Goal: Task Accomplishment & Management: Complete application form

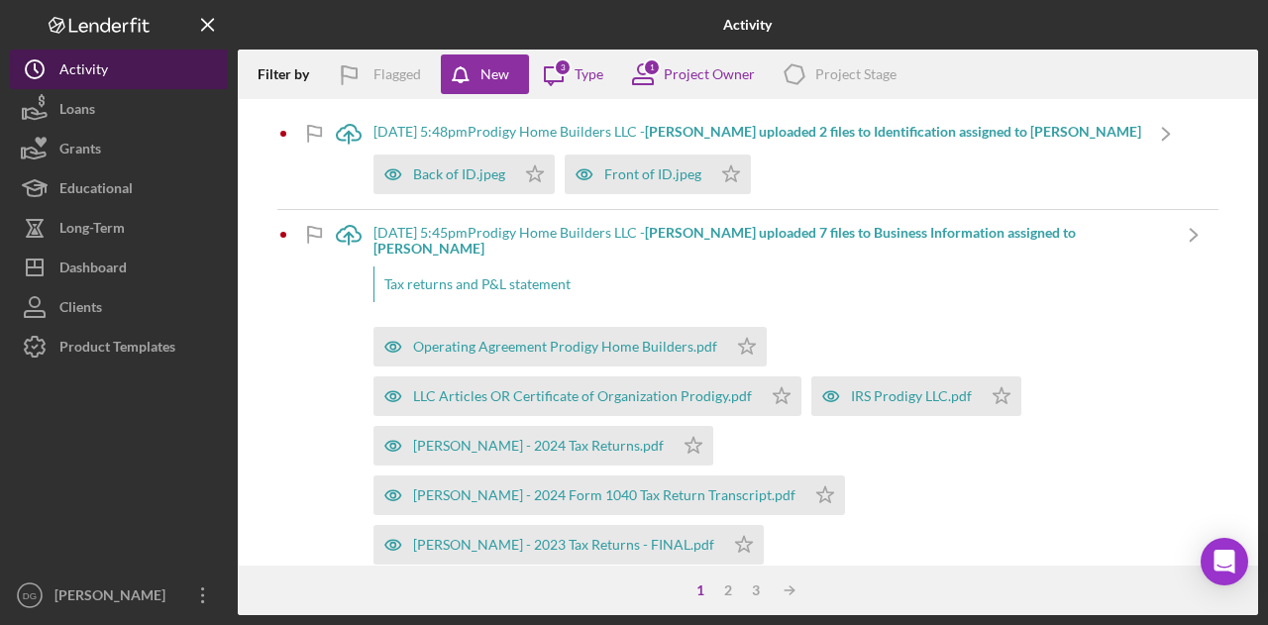
click at [58, 67] on icon "Icon/History" at bounding box center [35, 70] width 50 height 50
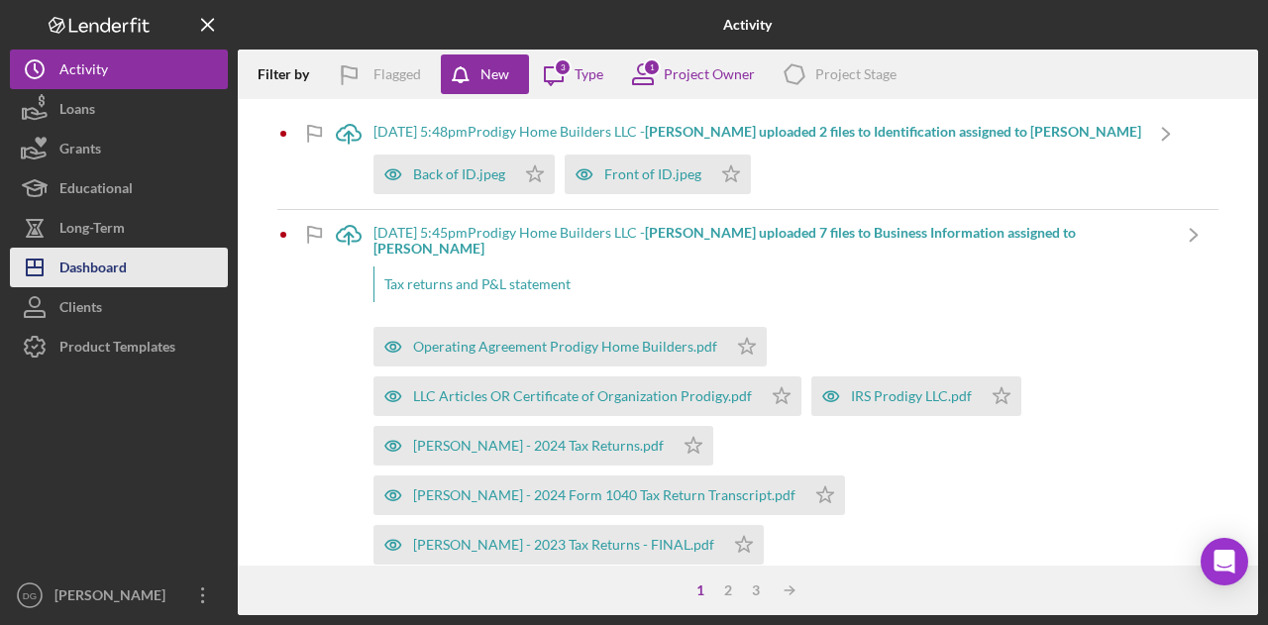
click at [101, 272] on div "Dashboard" at bounding box center [92, 270] width 67 height 45
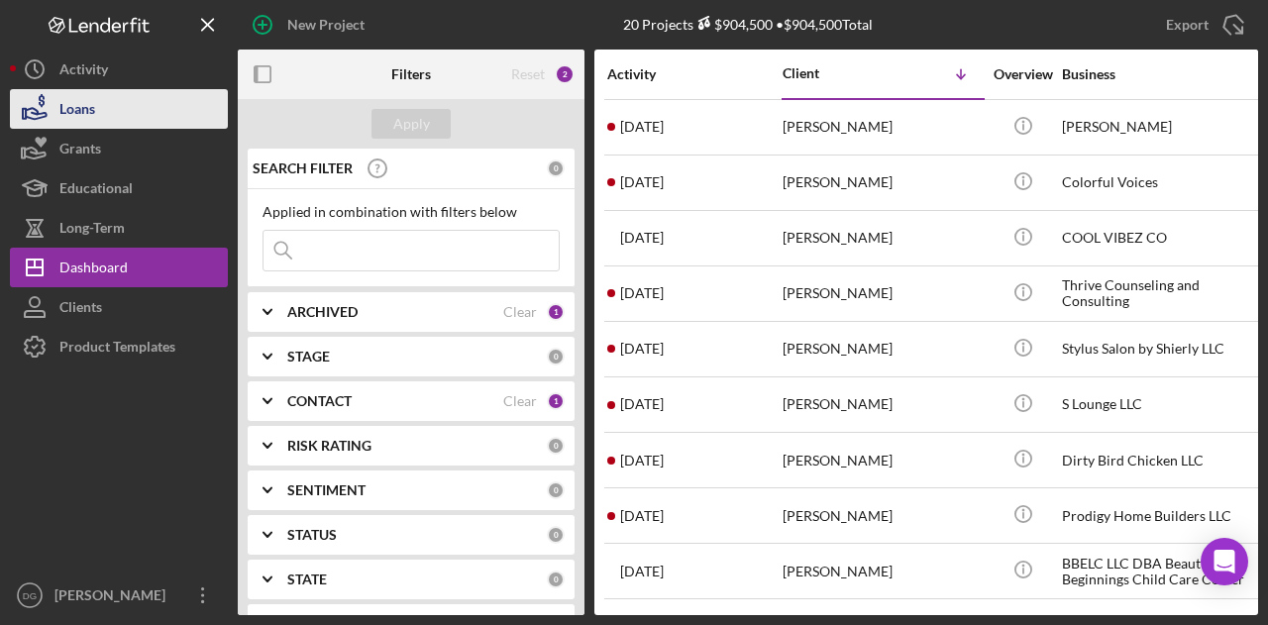
click at [90, 110] on div "Loans" at bounding box center [77, 111] width 36 height 45
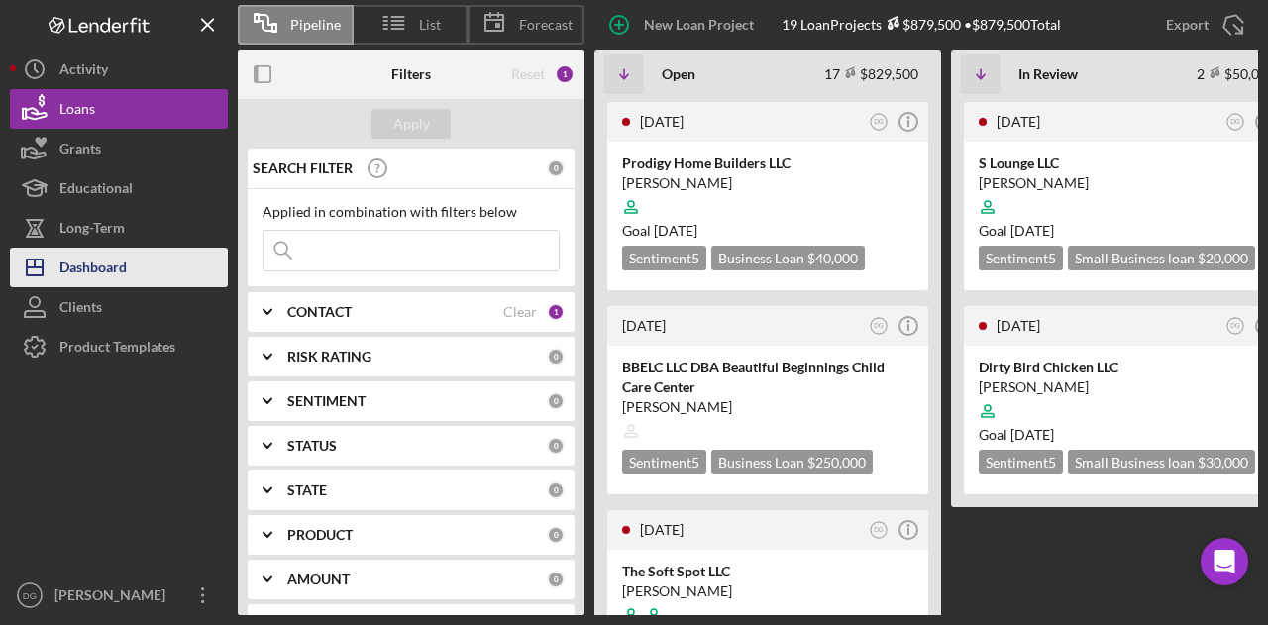
click at [100, 258] on div "Dashboard" at bounding box center [92, 270] width 67 height 45
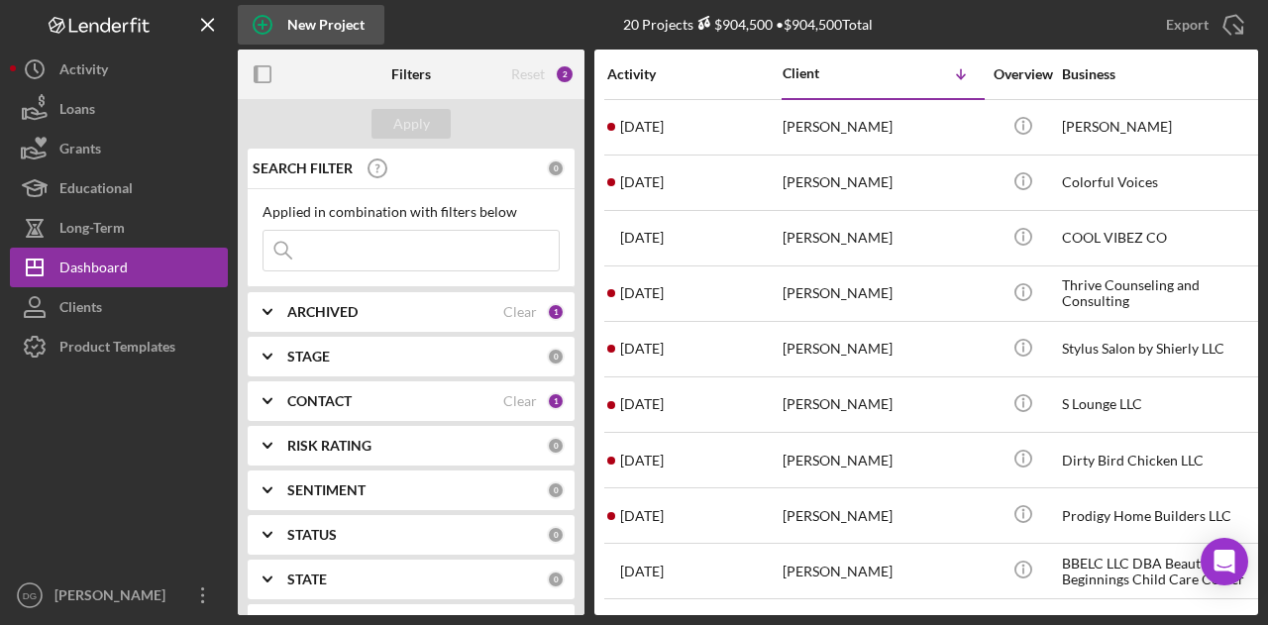
click at [275, 22] on icon "button" at bounding box center [263, 25] width 50 height 50
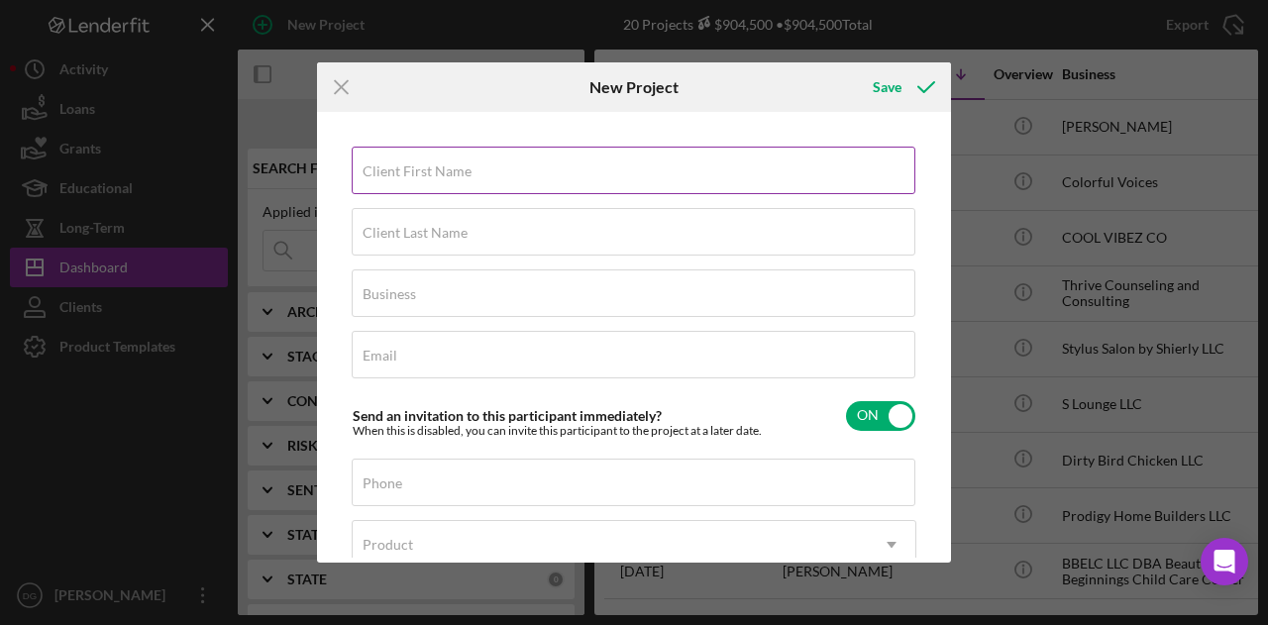
click at [461, 172] on label "Client First Name" at bounding box center [417, 171] width 109 height 16
click at [461, 172] on input "Client First Name" at bounding box center [634, 171] width 564 height 48
type input "[PERSON_NAME]"
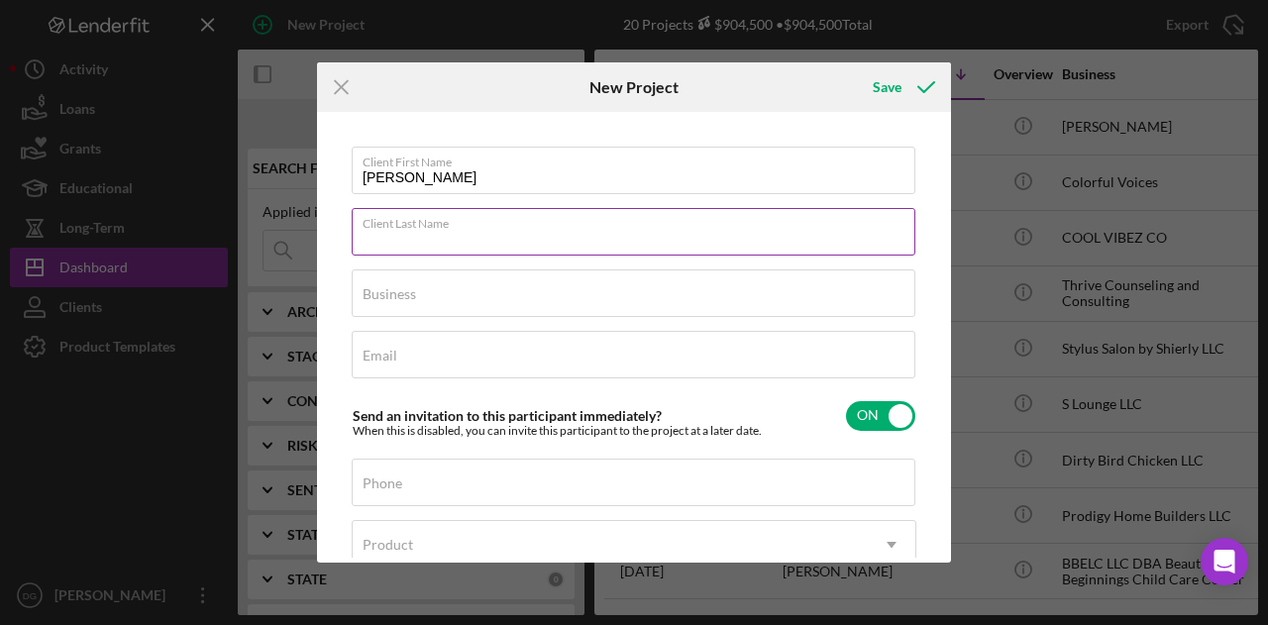
click at [576, 246] on input "Client Last Name" at bounding box center [634, 232] width 564 height 48
type input "[PERSON_NAME]"
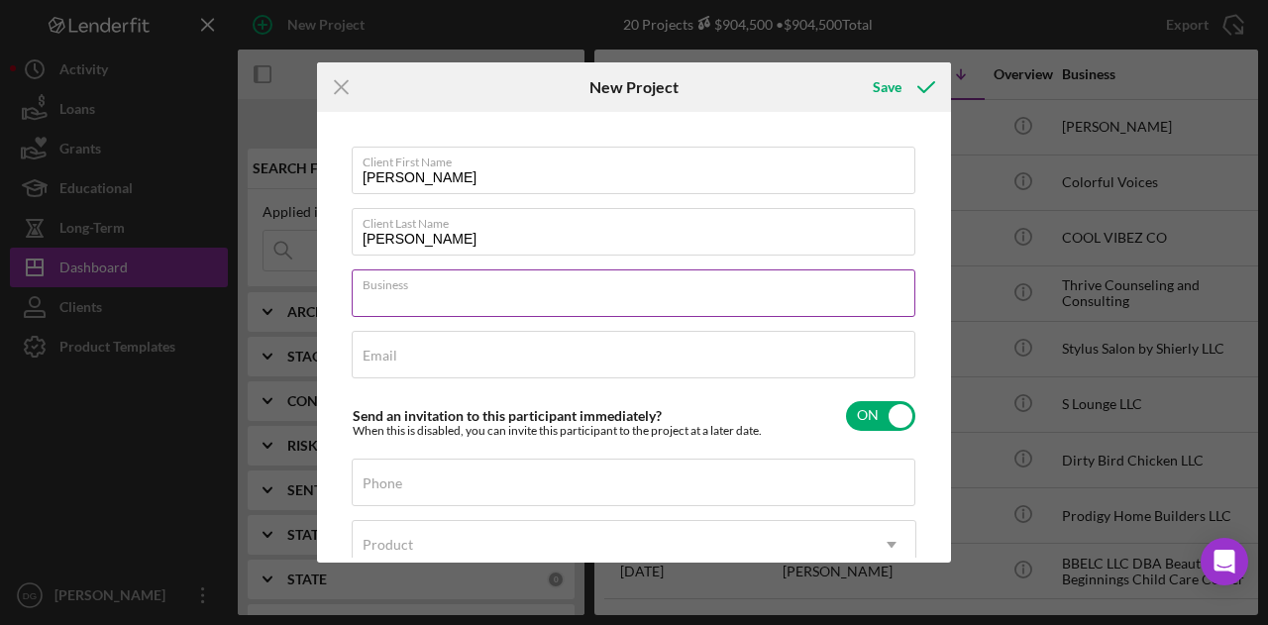
click at [551, 294] on input "Business" at bounding box center [634, 293] width 564 height 48
click at [475, 296] on input "Purpose of Life" at bounding box center [634, 293] width 564 height 48
type input "P"
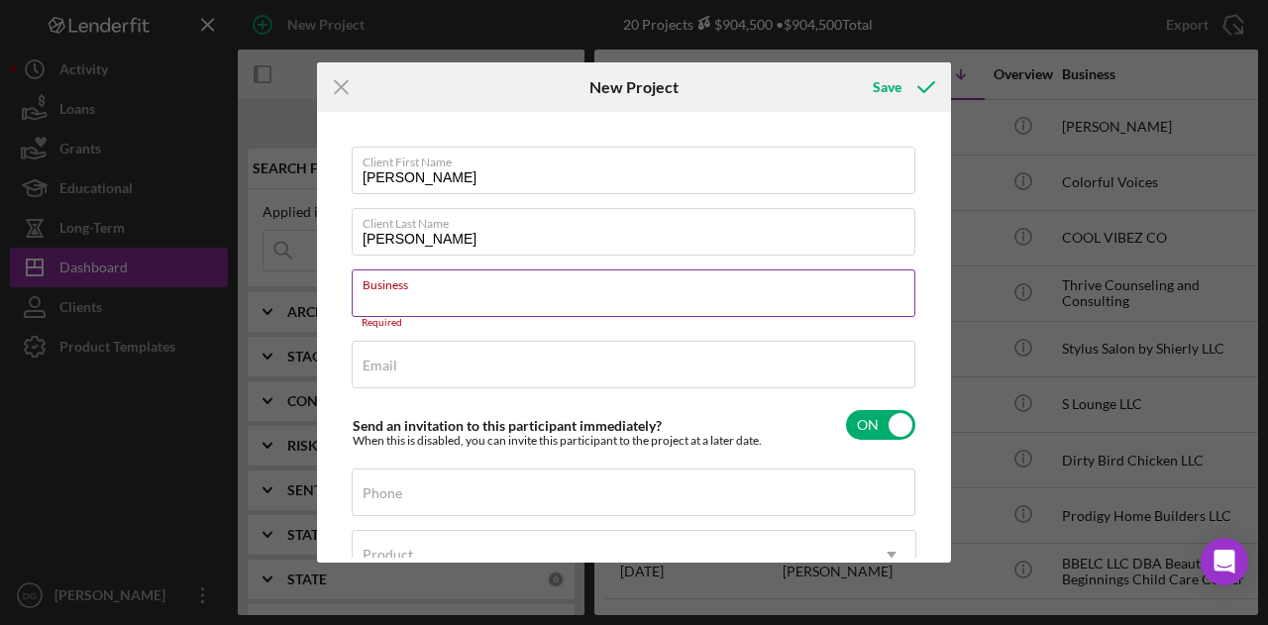
paste input
click at [464, 399] on div "Client First Name [PERSON_NAME] Client Last Name [PERSON_NAME] Business Require…" at bounding box center [634, 429] width 565 height 565
click at [420, 290] on div "Business Required" at bounding box center [634, 298] width 565 height 59
drag, startPoint x: 420, startPoint y: 290, endPoint x: 388, endPoint y: 306, distance: 35.4
click at [388, 306] on input "Business" at bounding box center [634, 293] width 564 height 48
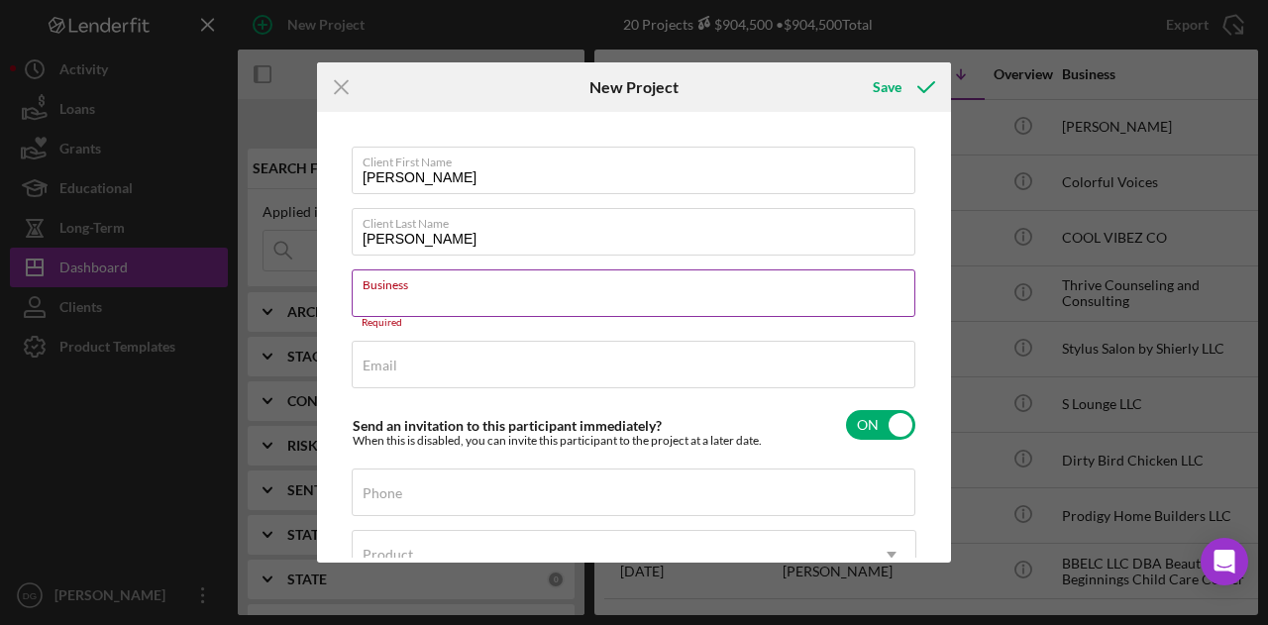
click at [392, 292] on input "Business" at bounding box center [634, 293] width 564 height 48
click at [416, 286] on label "Business" at bounding box center [389, 294] width 53 height 16
click at [445, 286] on input "Business" at bounding box center [634, 293] width 564 height 48
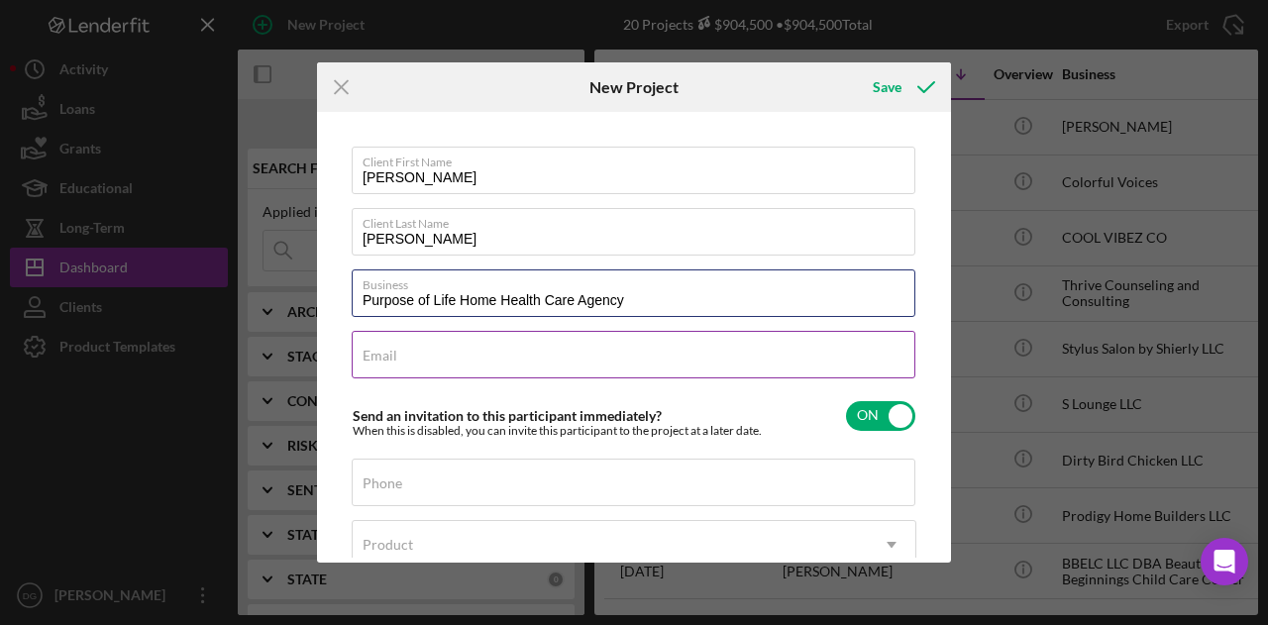
type input "Purpose of Life Home Health Care Agency"
click at [443, 361] on input "Email" at bounding box center [634, 355] width 564 height 48
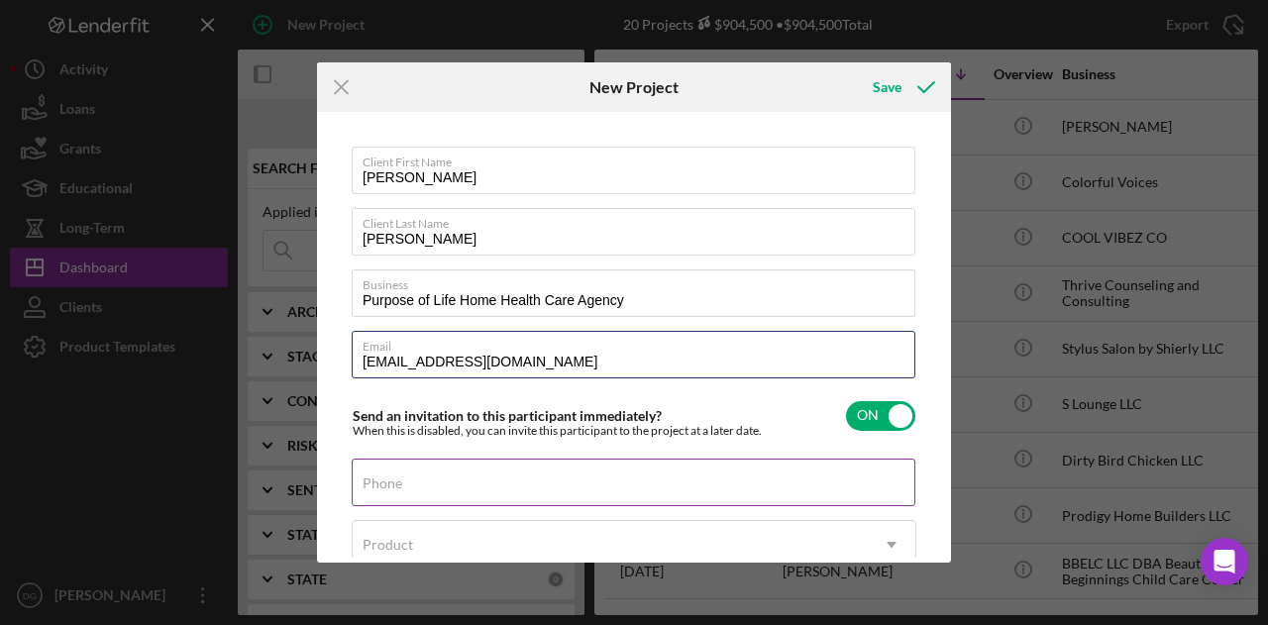
type input "[EMAIL_ADDRESS][DOMAIN_NAME]"
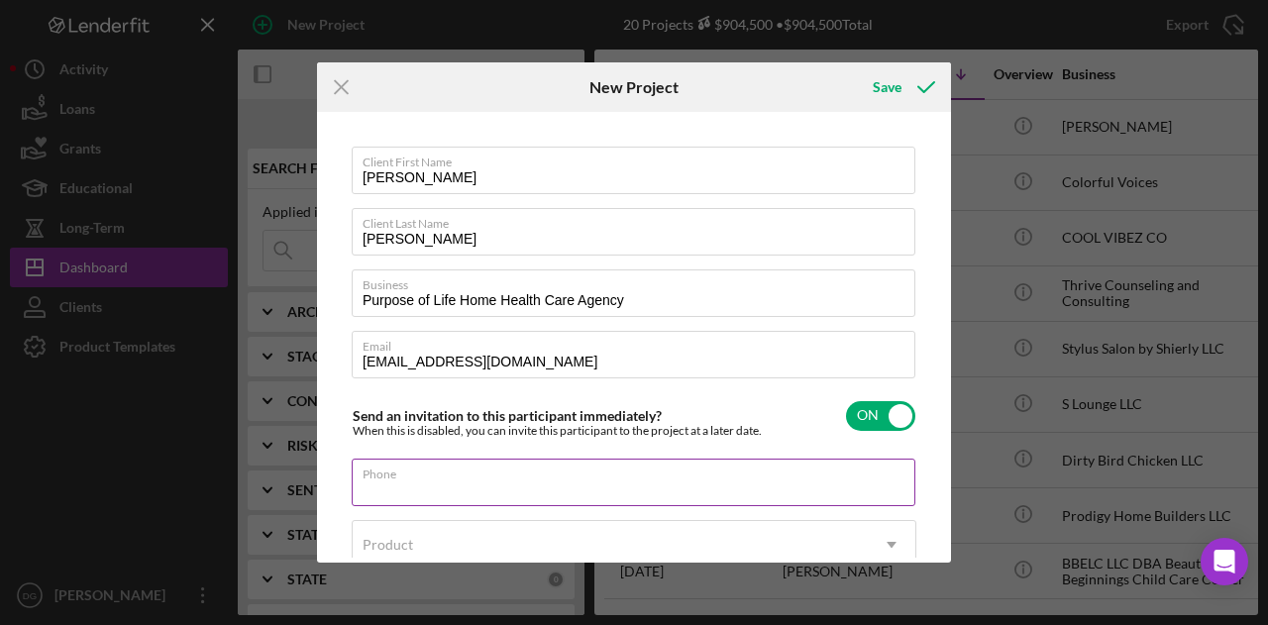
click at [432, 476] on div "Phone" at bounding box center [634, 484] width 565 height 50
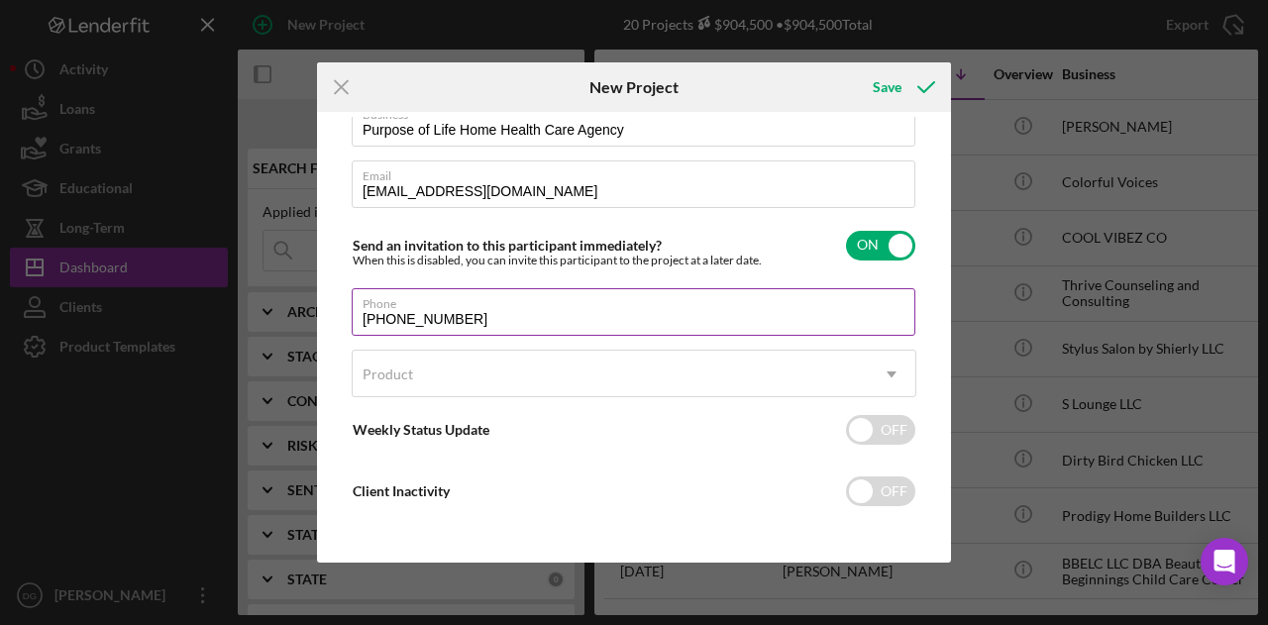
scroll to position [171, 0]
type input "[PHONE_NUMBER]"
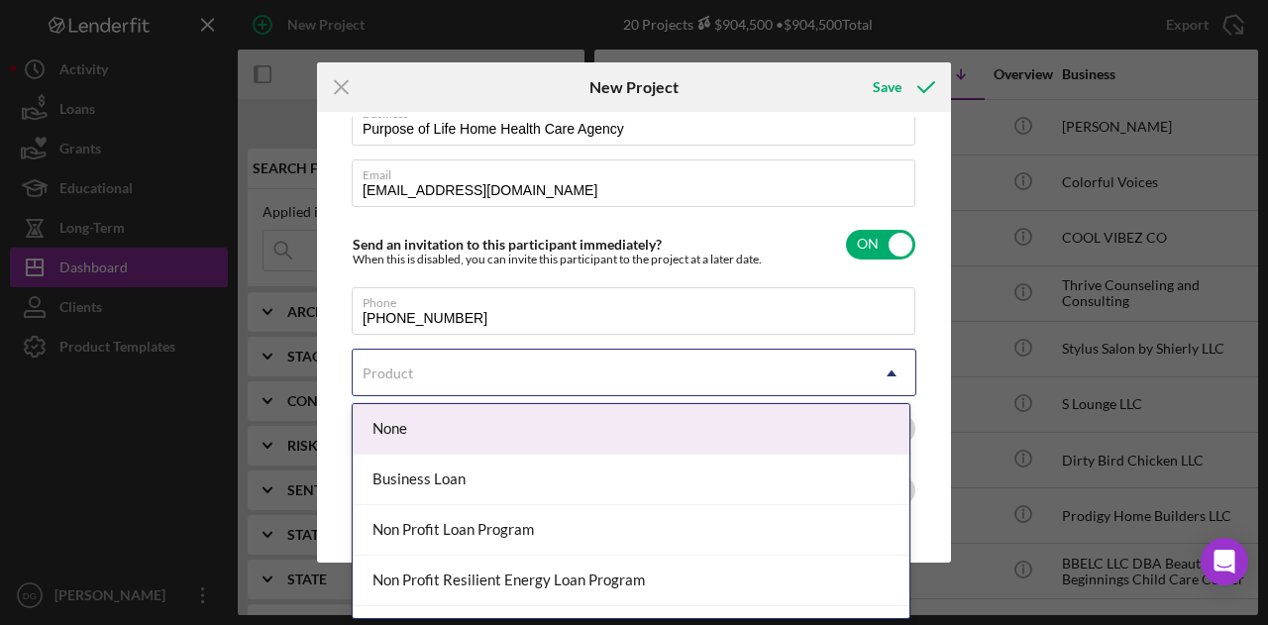
click at [451, 367] on div "Product" at bounding box center [610, 374] width 515 height 46
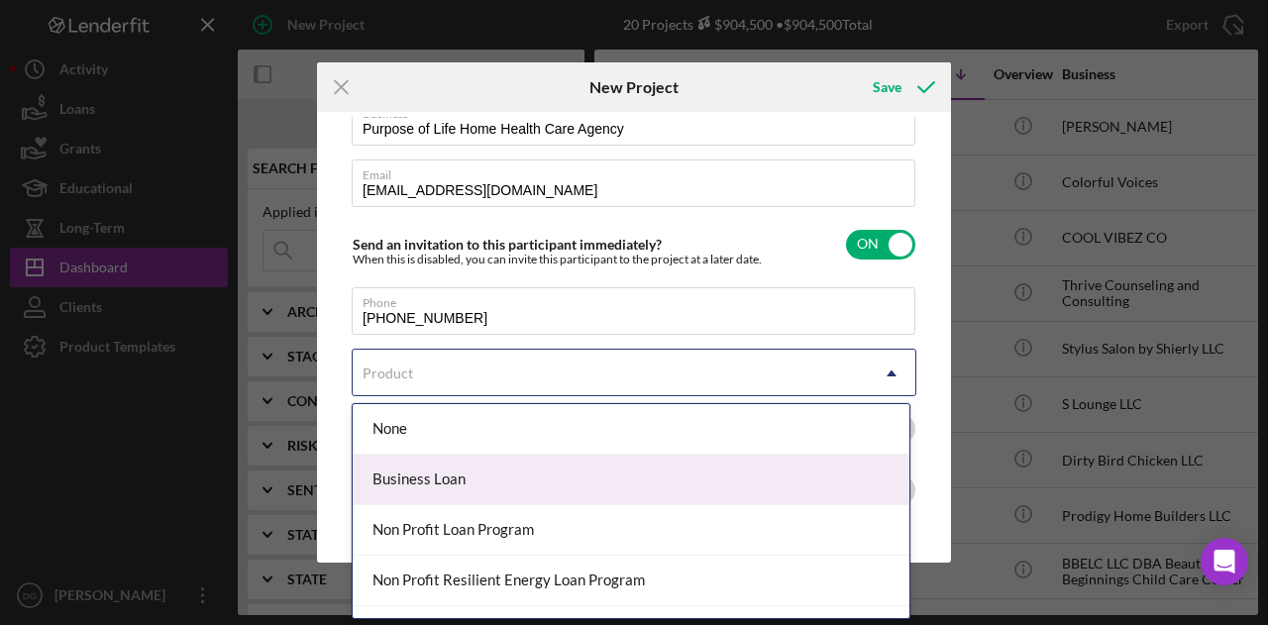
click at [442, 484] on div "Business Loan" at bounding box center [631, 480] width 557 height 51
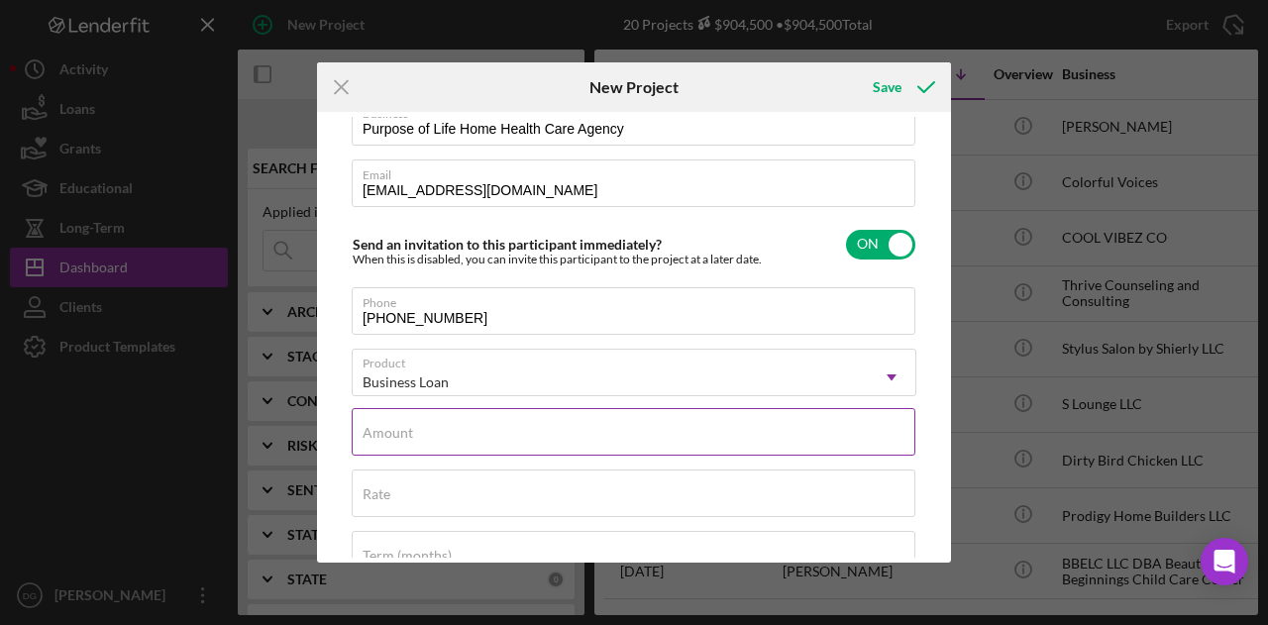
drag, startPoint x: 450, startPoint y: 451, endPoint x: 458, endPoint y: 427, distance: 25.1
click at [458, 427] on div "Amount" at bounding box center [634, 433] width 565 height 50
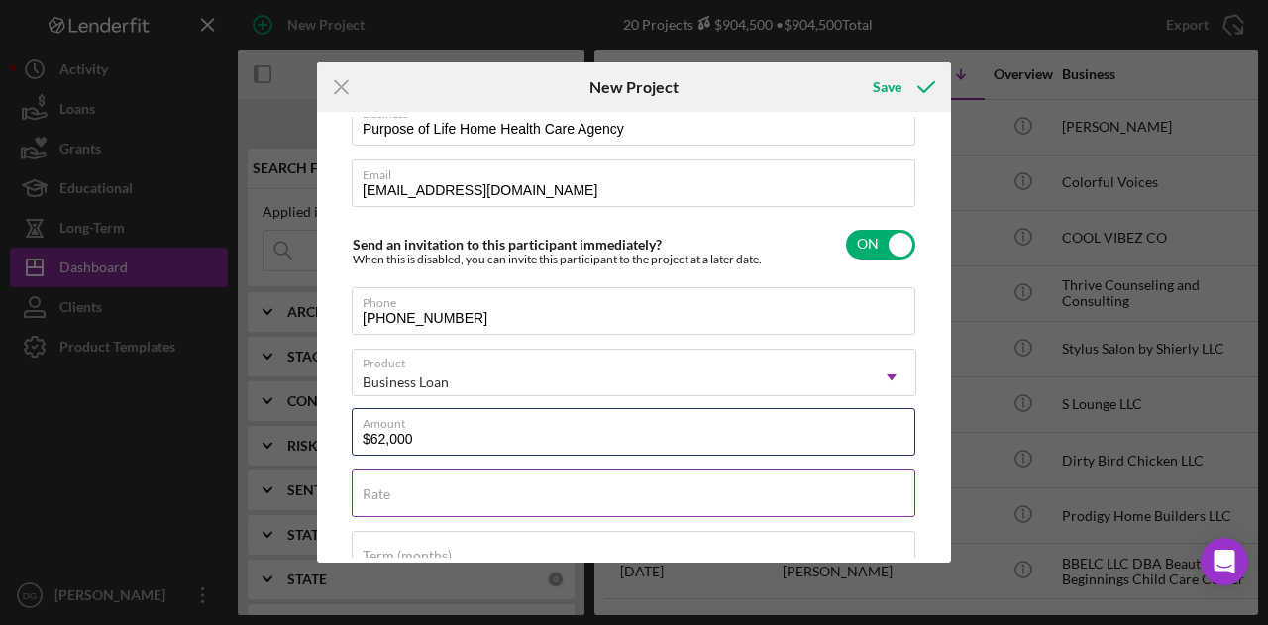
type input "$62,000"
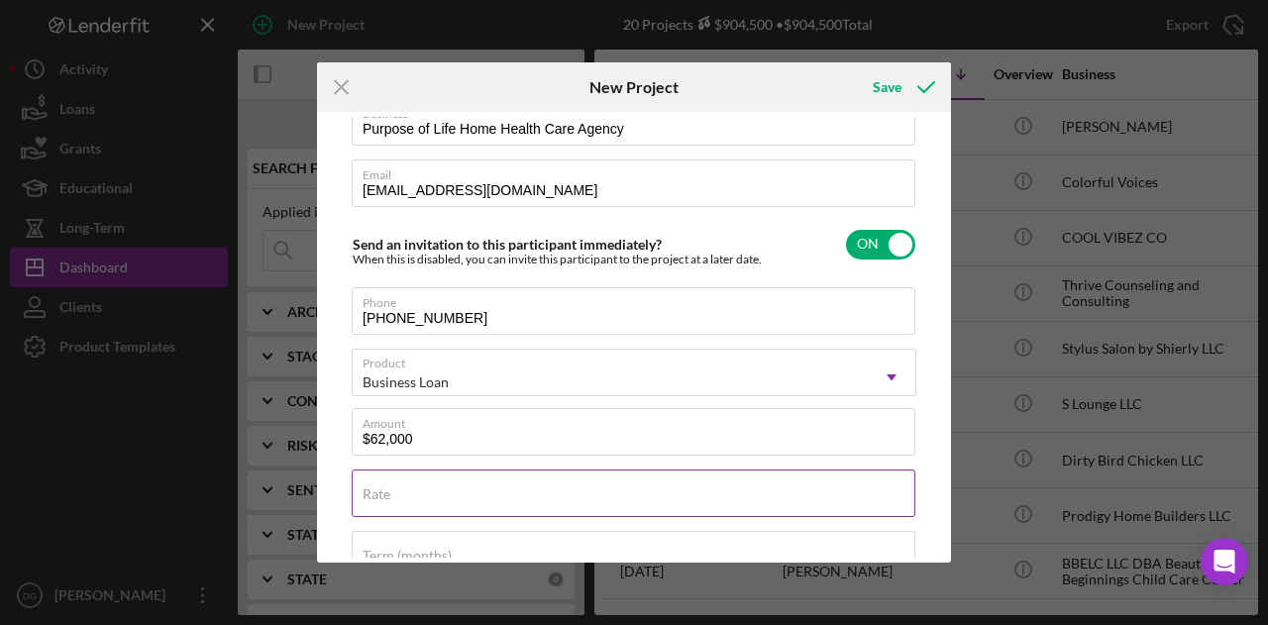
click at [418, 487] on div "Rate" at bounding box center [634, 494] width 565 height 50
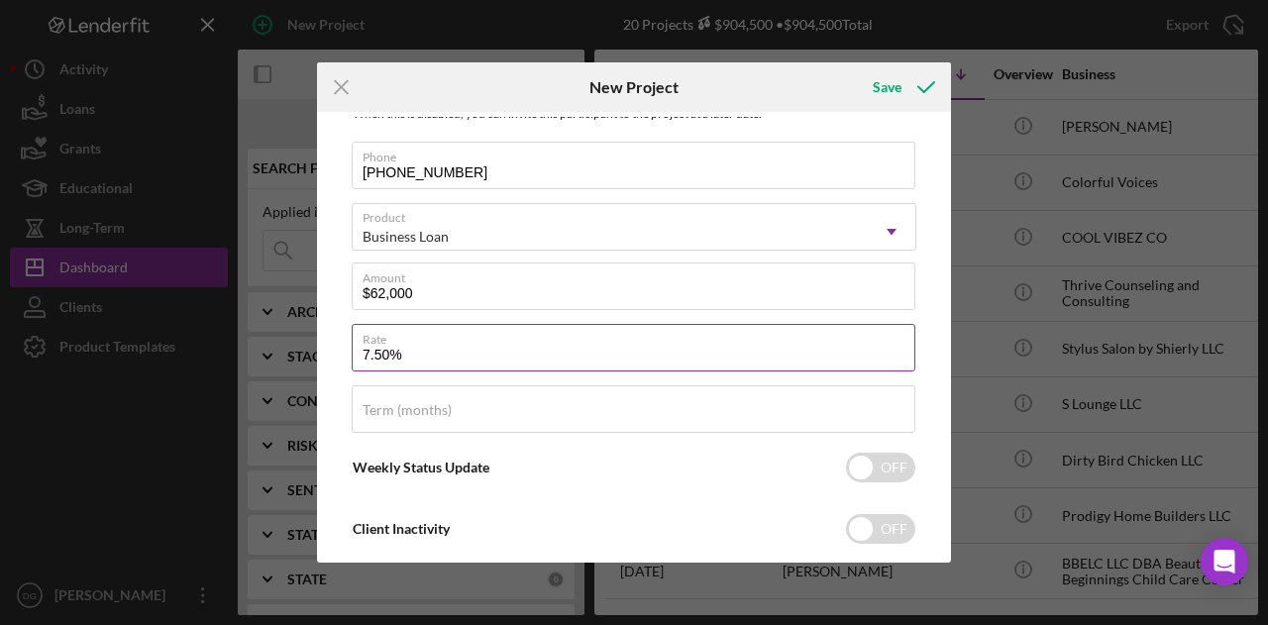
scroll to position [356, 0]
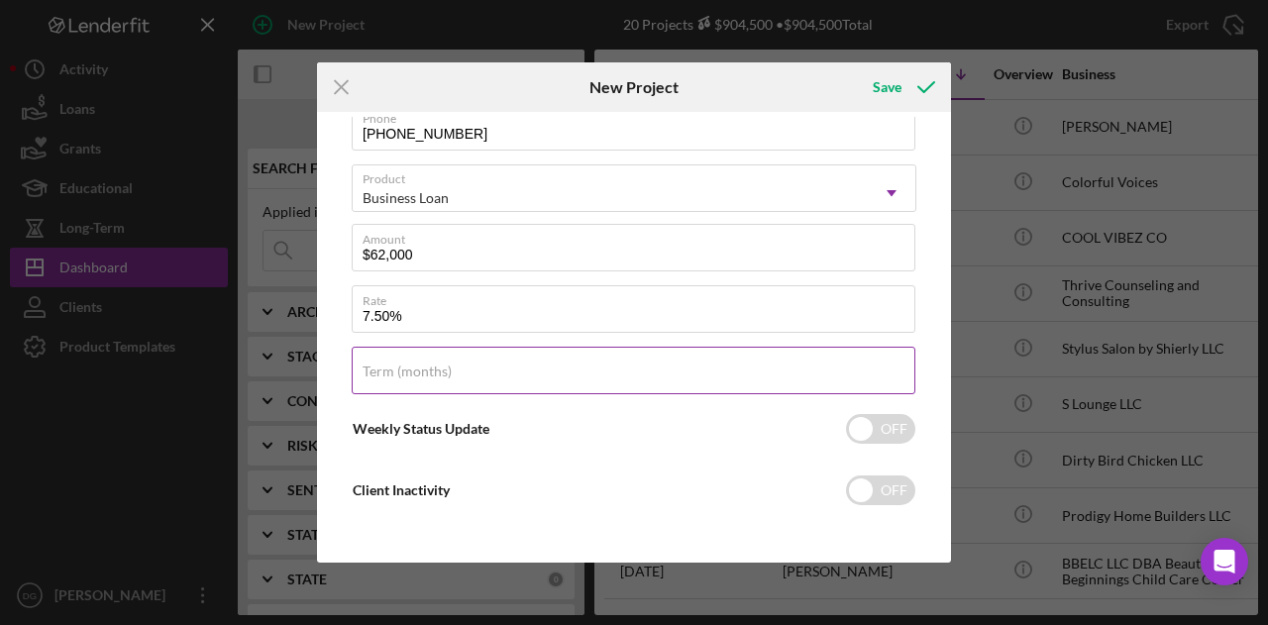
type input "7.500%"
click at [412, 366] on label "Term (months)" at bounding box center [407, 371] width 89 height 16
click at [412, 366] on input "Term (months)" at bounding box center [634, 371] width 564 height 48
click at [494, 363] on div "Term (months)" at bounding box center [634, 372] width 565 height 50
click at [471, 372] on input "Term (months)" at bounding box center [634, 371] width 564 height 48
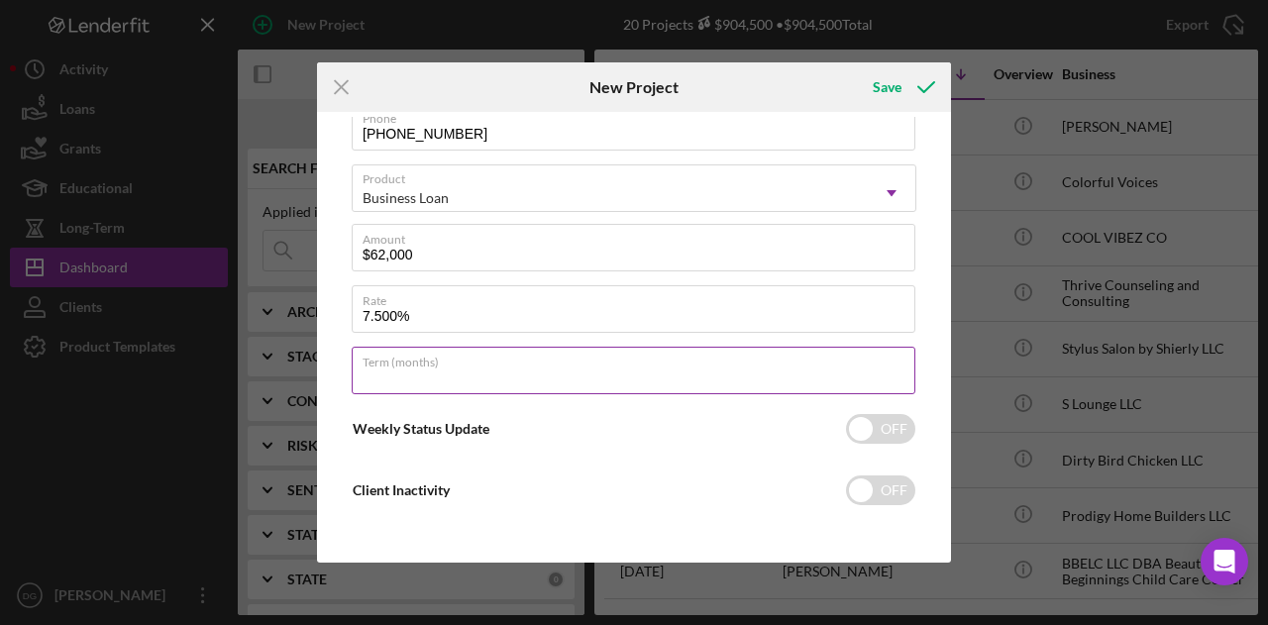
type input "84"
drag, startPoint x: 856, startPoint y: 425, endPoint x: 850, endPoint y: 436, distance: 12.4
click at [858, 425] on input "checkbox" at bounding box center [880, 429] width 69 height 30
checkbox input "true"
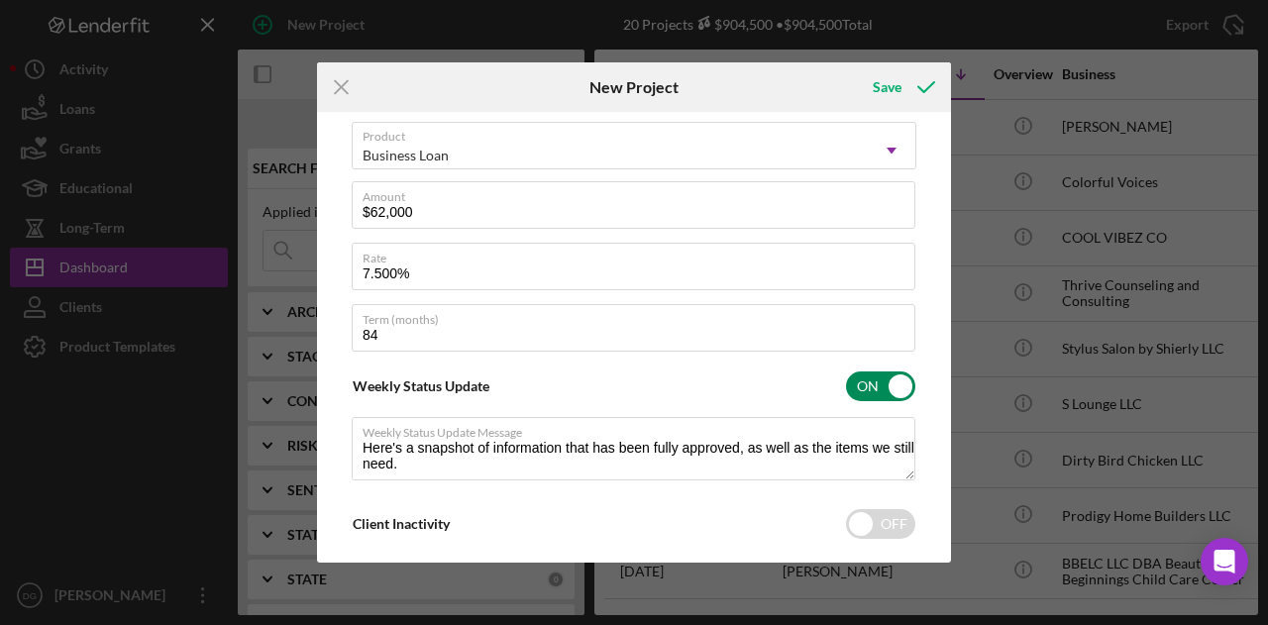
scroll to position [422, 0]
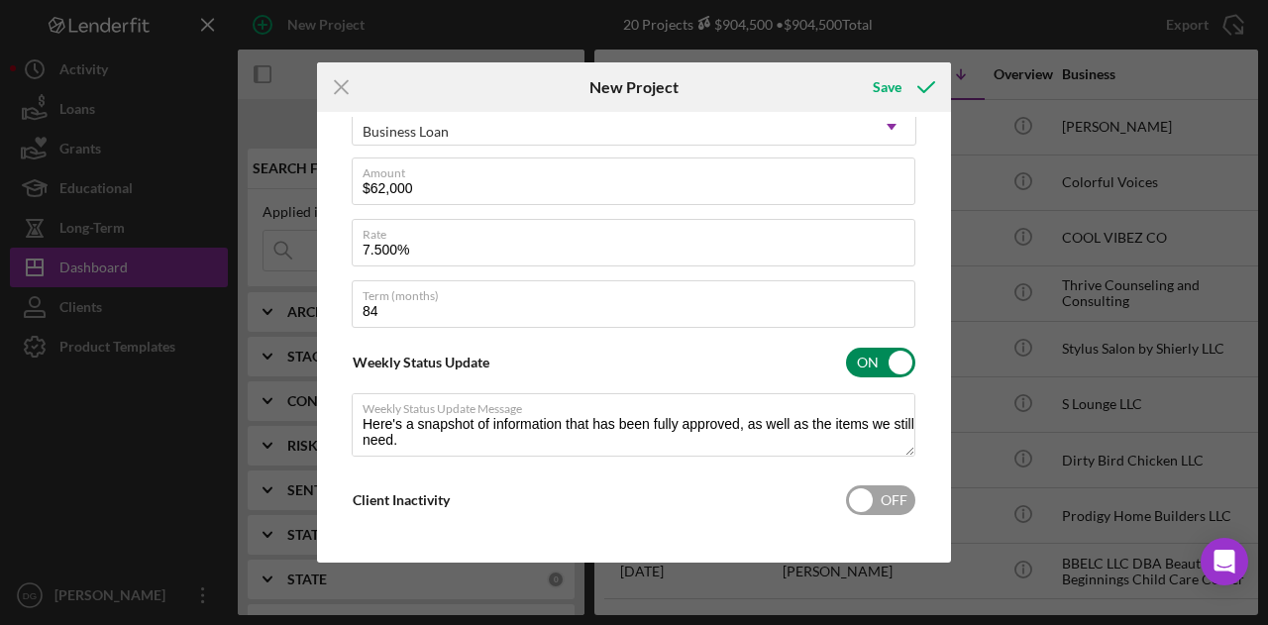
type textarea "Here's a snapshot of information that has been fully approved, as well as the i…"
click at [864, 492] on input "checkbox" at bounding box center [880, 500] width 69 height 30
checkbox input "true"
click at [894, 76] on div "Save" at bounding box center [887, 87] width 29 height 40
type textarea "Here's a snapshot of information that has been fully approved, as well as the i…"
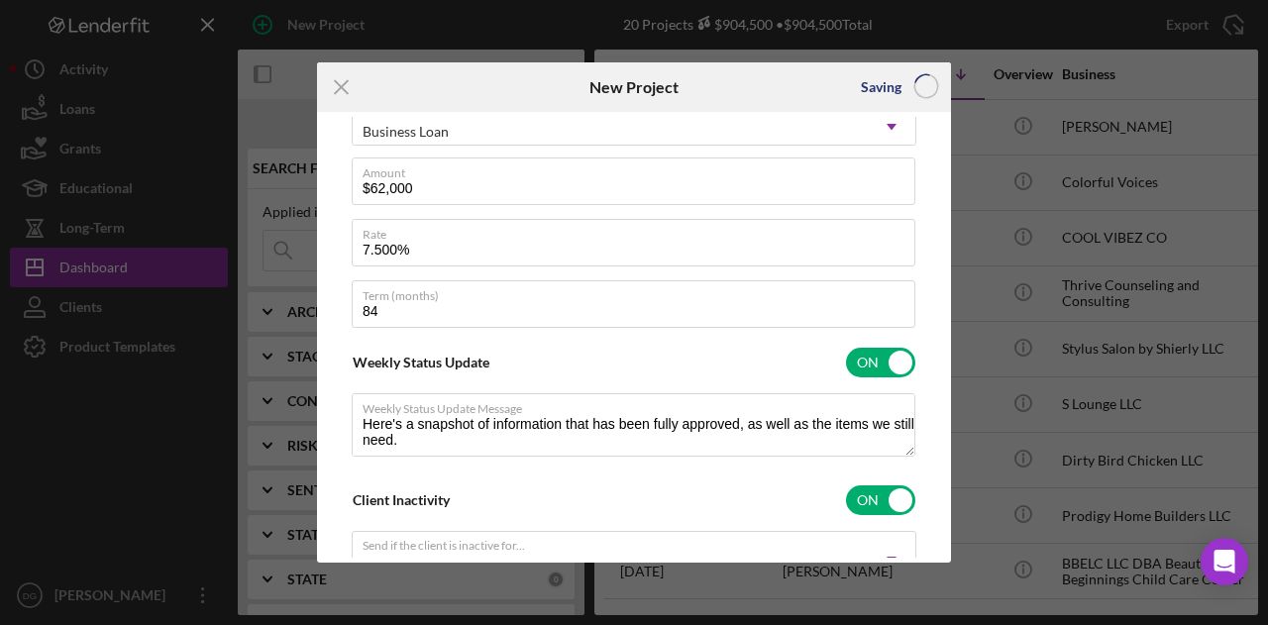
checkbox input "false"
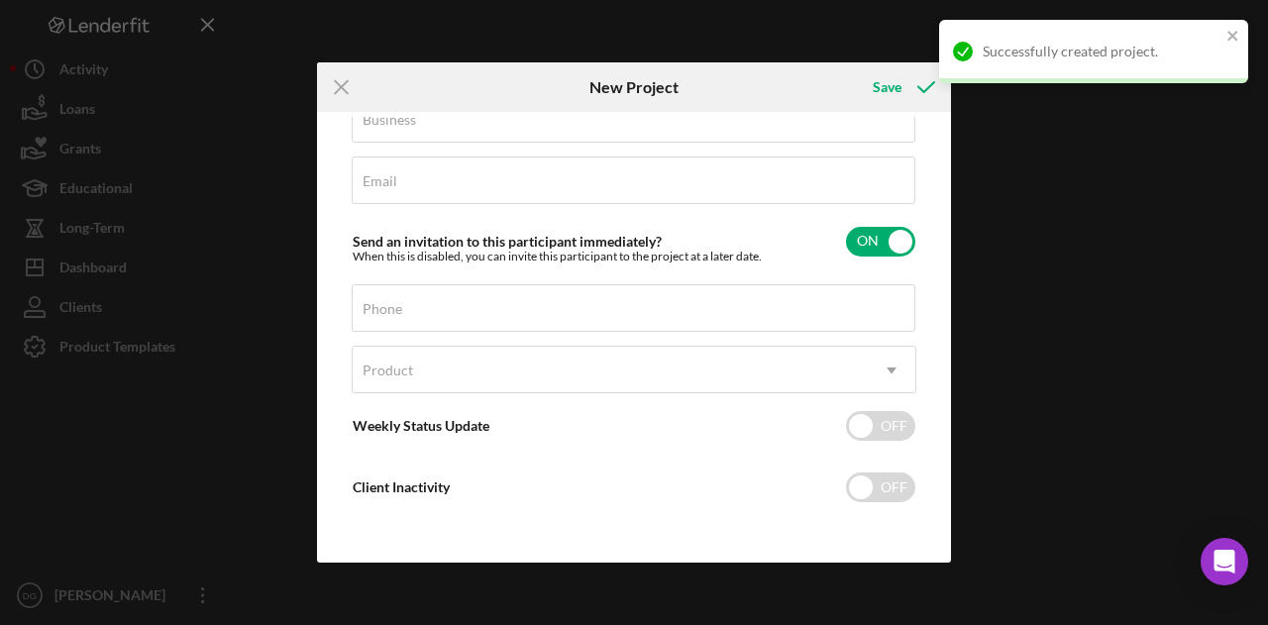
scroll to position [171, 0]
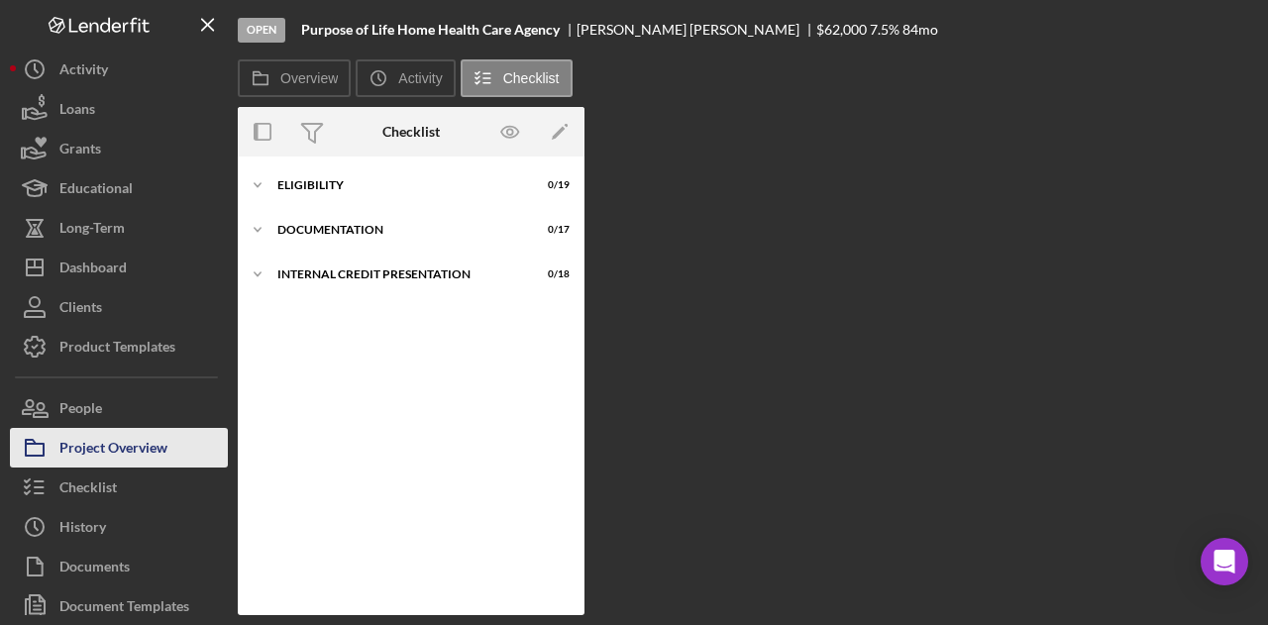
click at [98, 449] on div "Project Overview" at bounding box center [113, 450] width 108 height 45
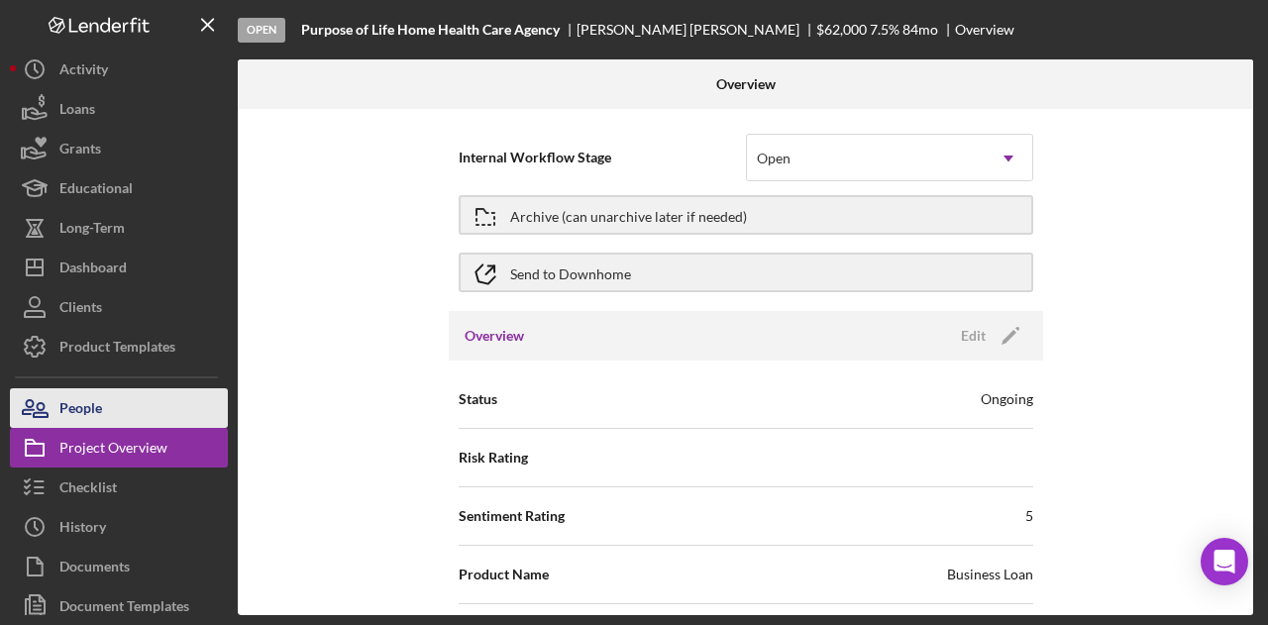
click at [102, 412] on button "People" at bounding box center [119, 408] width 218 height 40
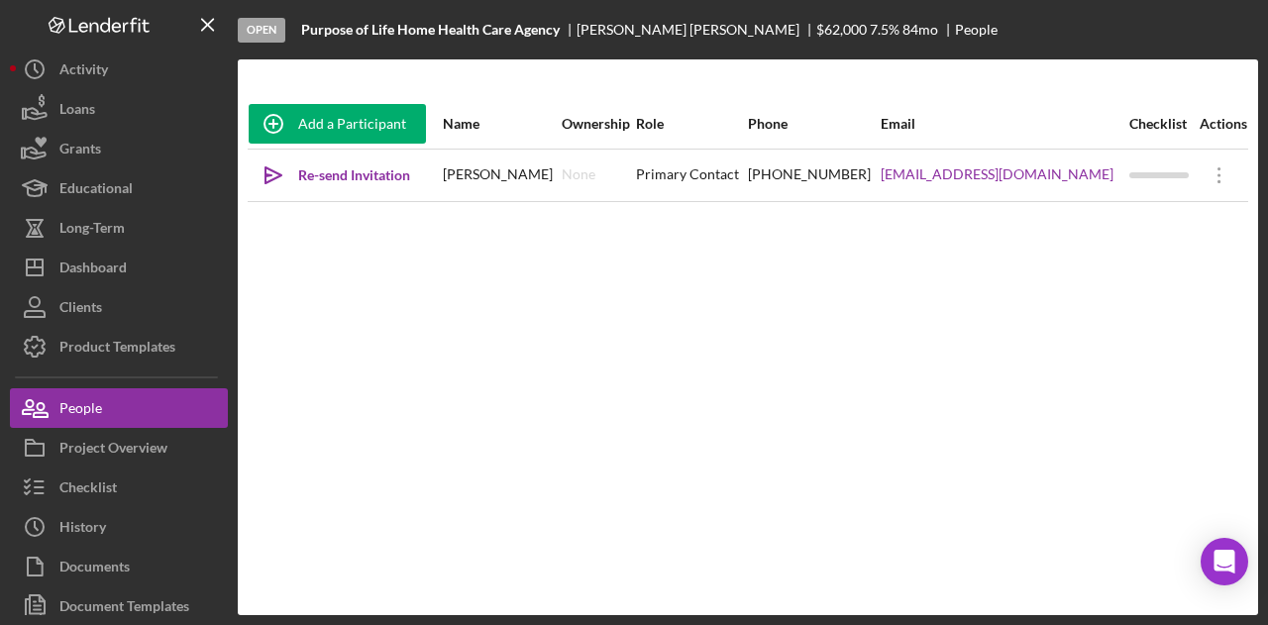
click at [529, 407] on div "Add a Participant Name Ownership Role Phone Email Checklist Actions Icon/icon-i…" at bounding box center [748, 337] width 1020 height 476
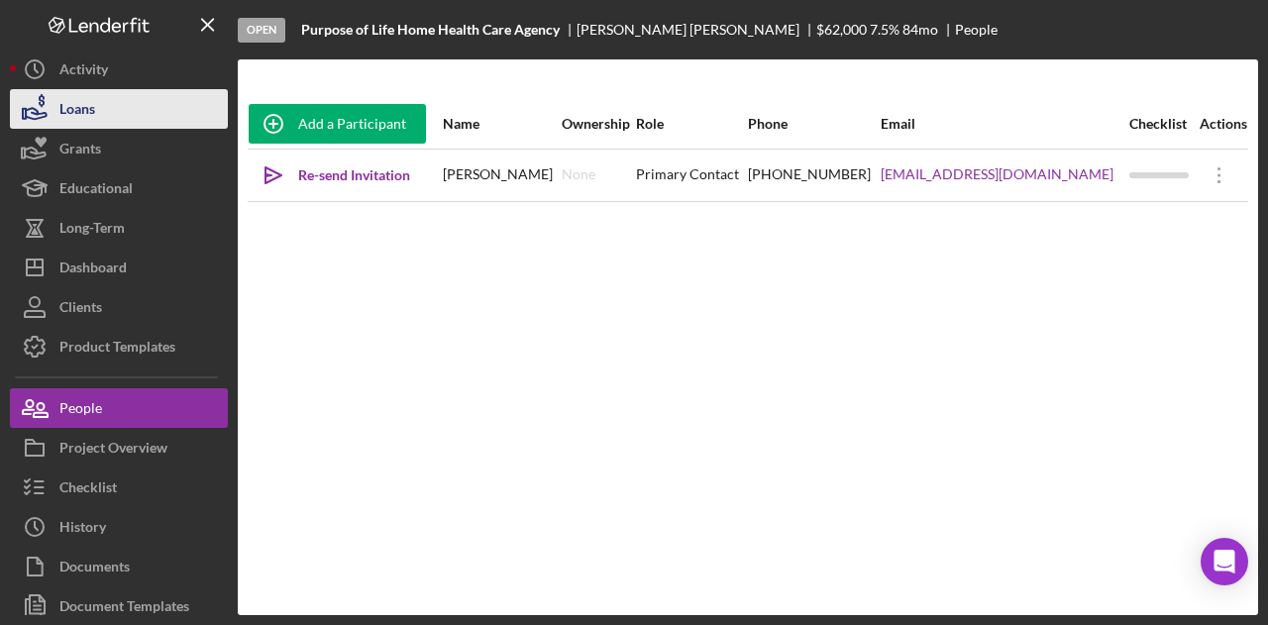
click at [86, 109] on div "Loans" at bounding box center [77, 111] width 36 height 45
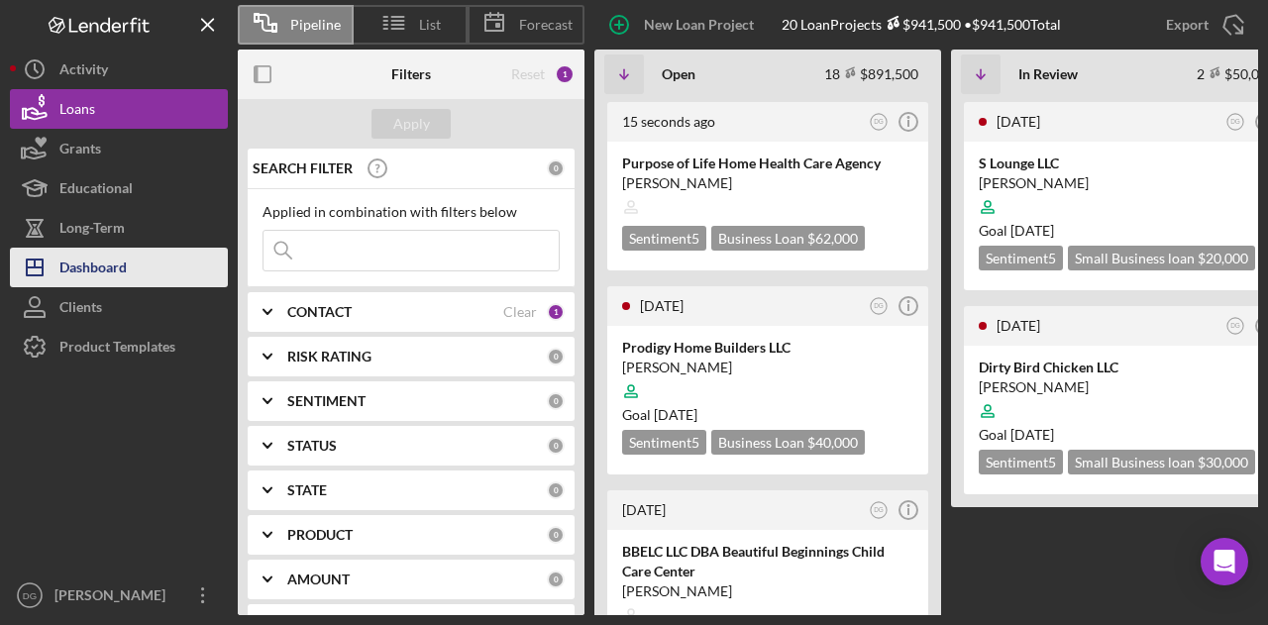
click at [100, 259] on div "Dashboard" at bounding box center [92, 270] width 67 height 45
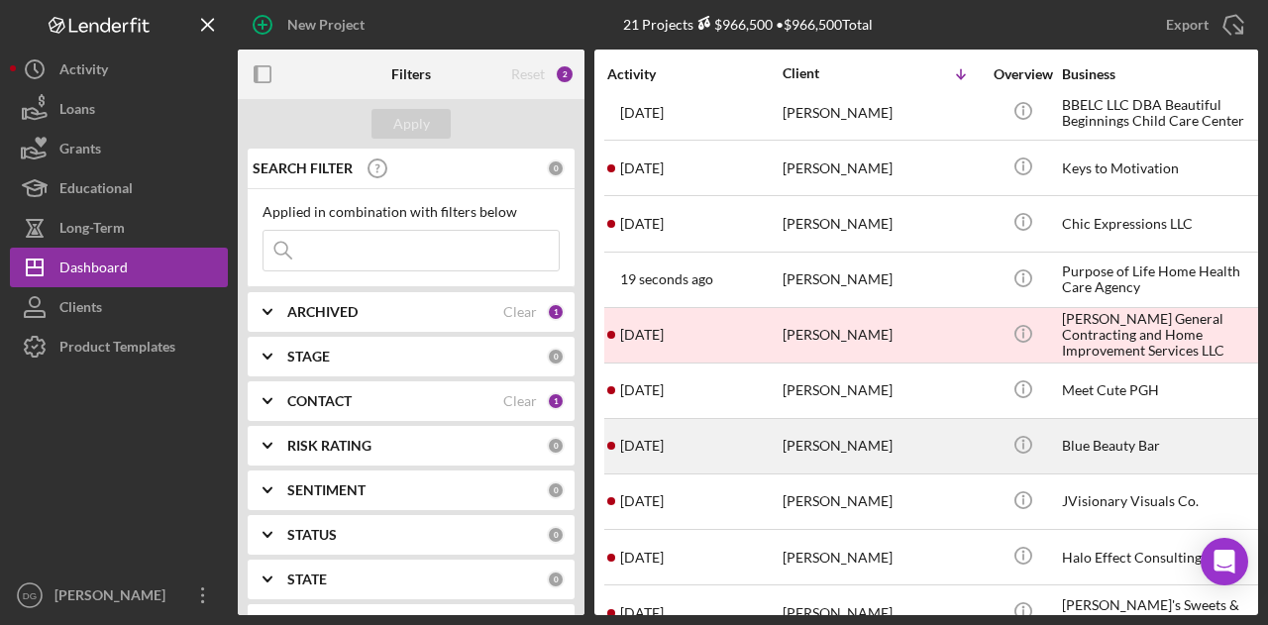
scroll to position [495, 0]
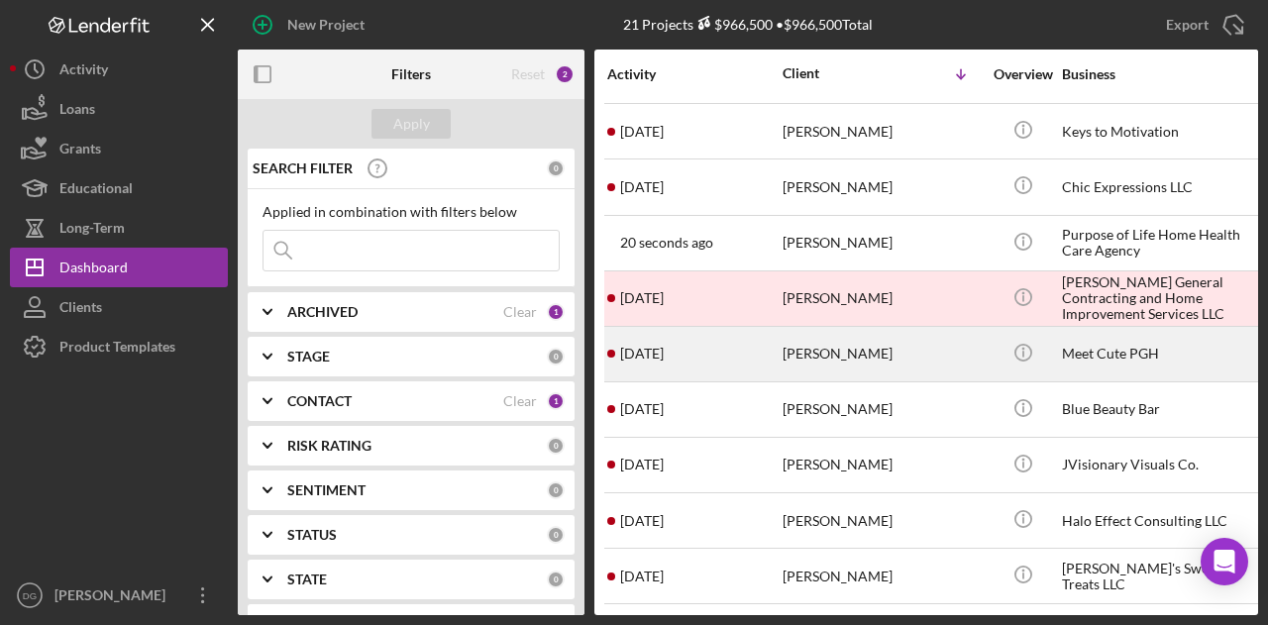
click at [1089, 335] on div "Meet Cute PGH" at bounding box center [1161, 354] width 198 height 52
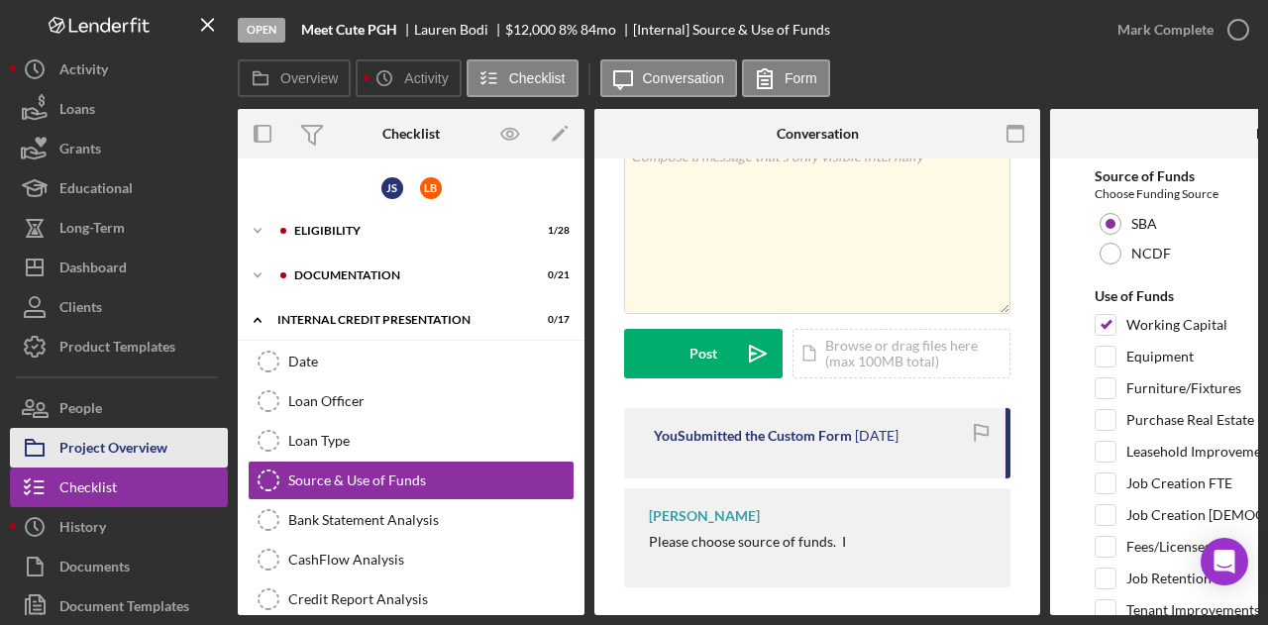
click at [99, 447] on div "Project Overview" at bounding box center [113, 450] width 108 height 45
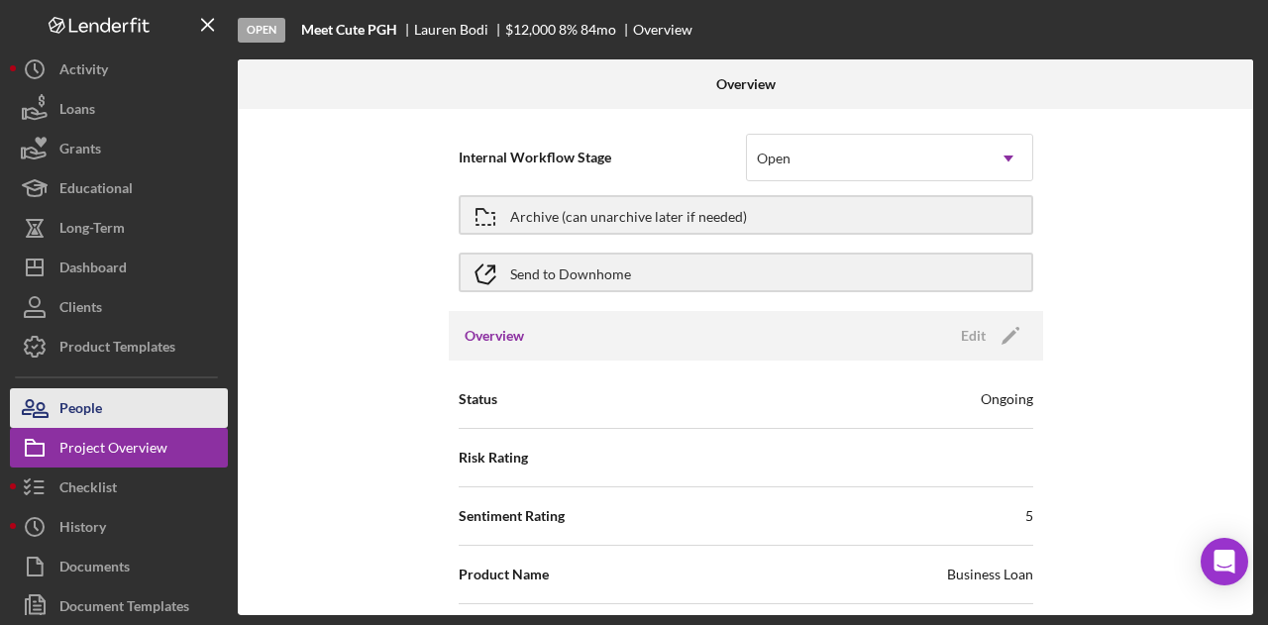
click at [109, 397] on button "People" at bounding box center [119, 408] width 218 height 40
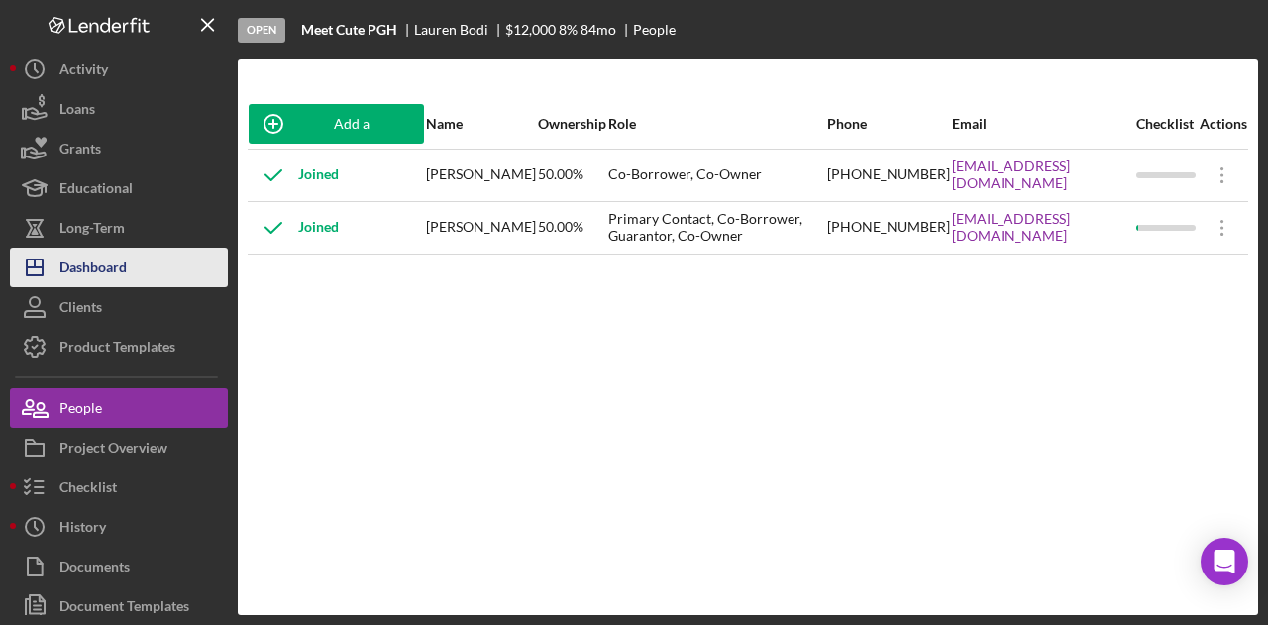
click at [89, 262] on div "Dashboard" at bounding box center [92, 270] width 67 height 45
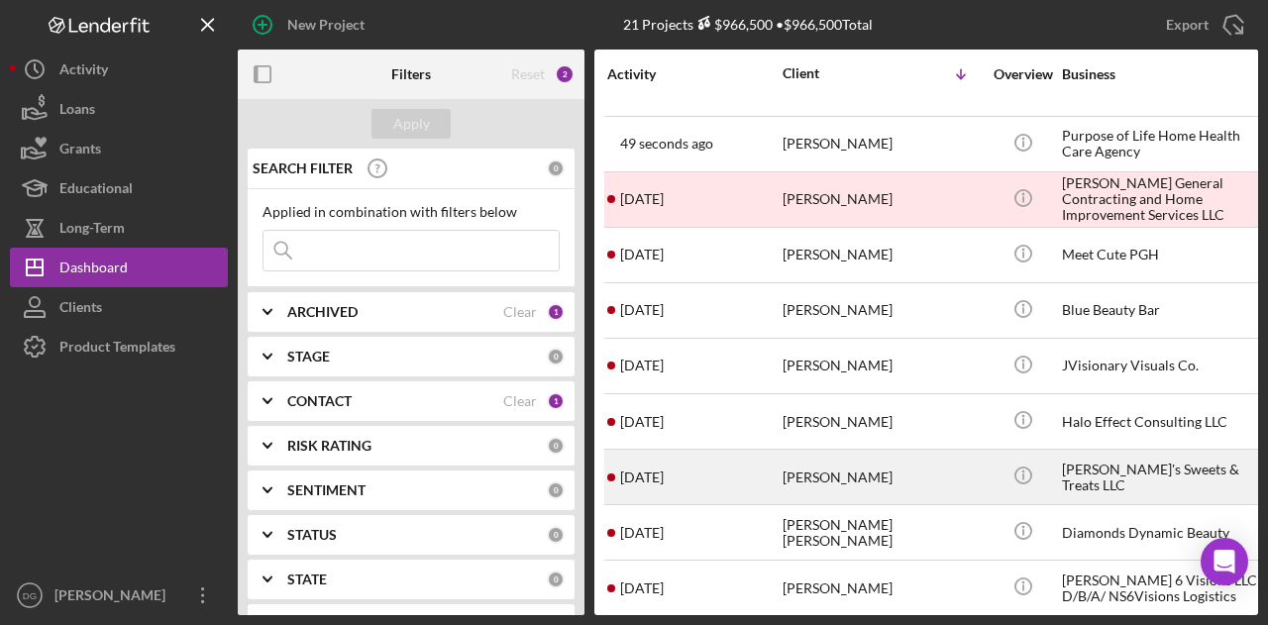
scroll to position [662, 0]
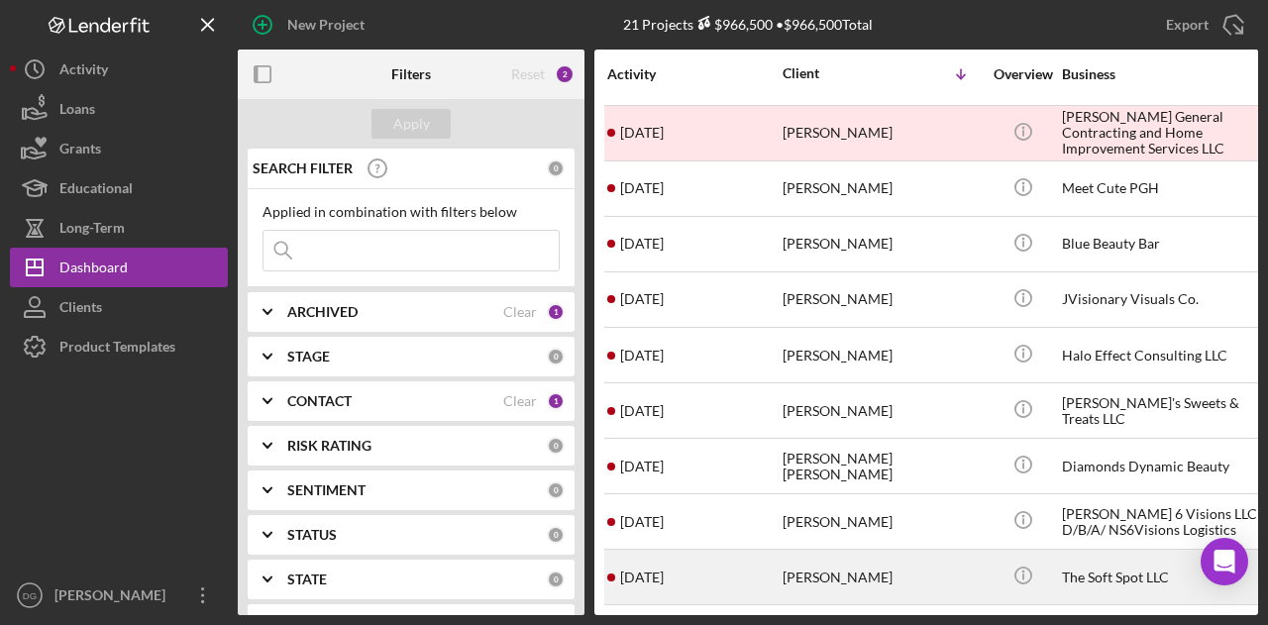
click at [1082, 559] on div "The Soft Spot LLC" at bounding box center [1161, 577] width 198 height 52
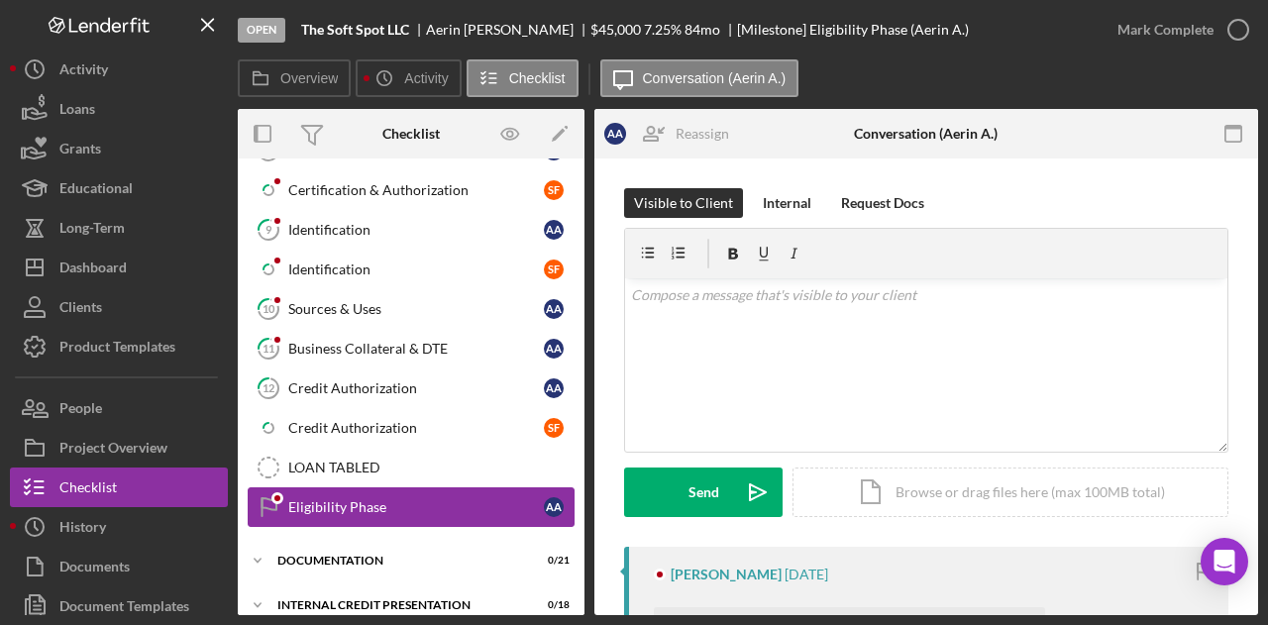
scroll to position [758, 0]
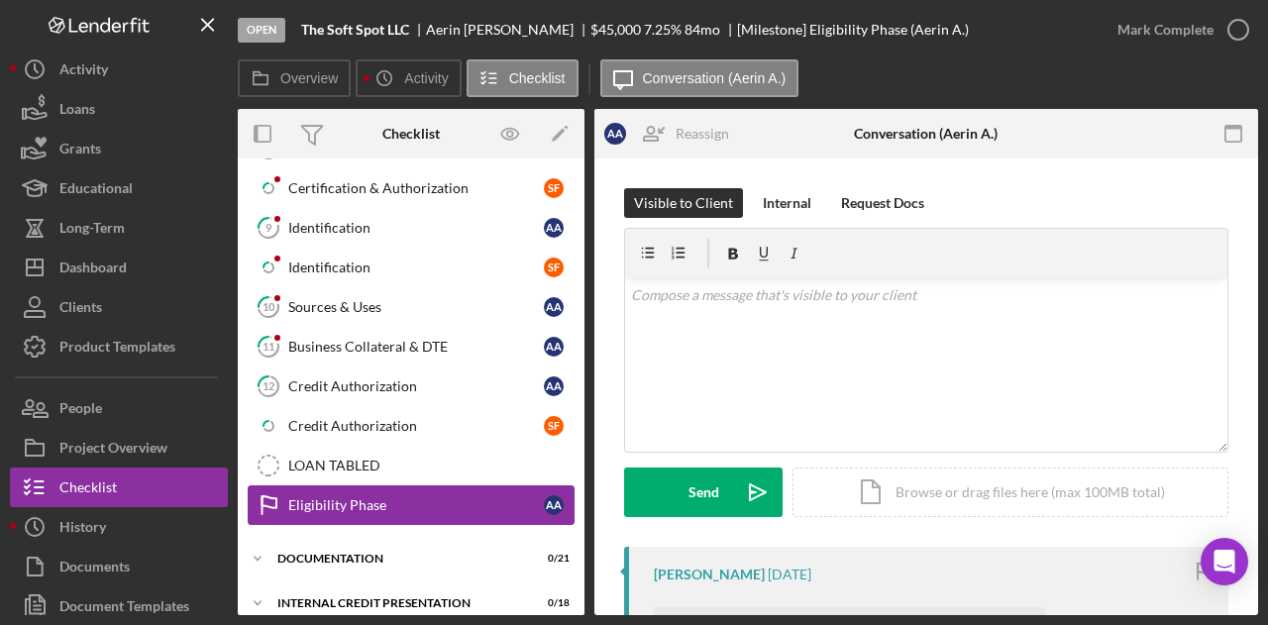
click at [340, 497] on div "Eligibility Phase" at bounding box center [416, 505] width 256 height 16
click at [327, 553] on div "documentation" at bounding box center [418, 559] width 282 height 12
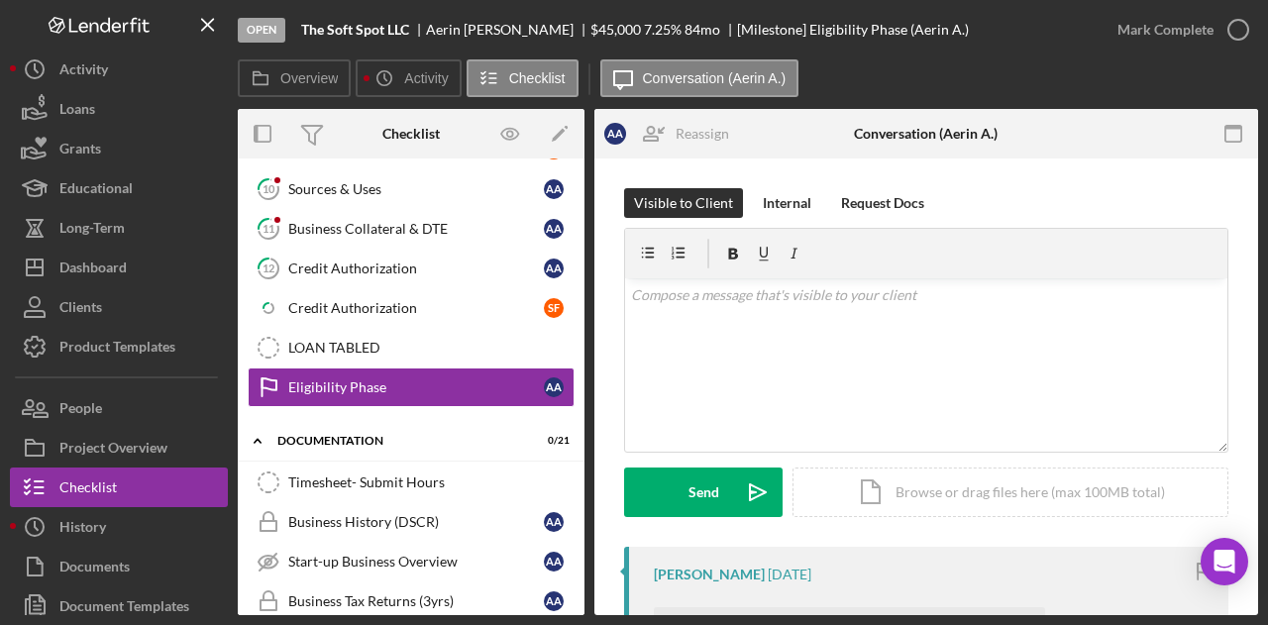
scroll to position [857, 0]
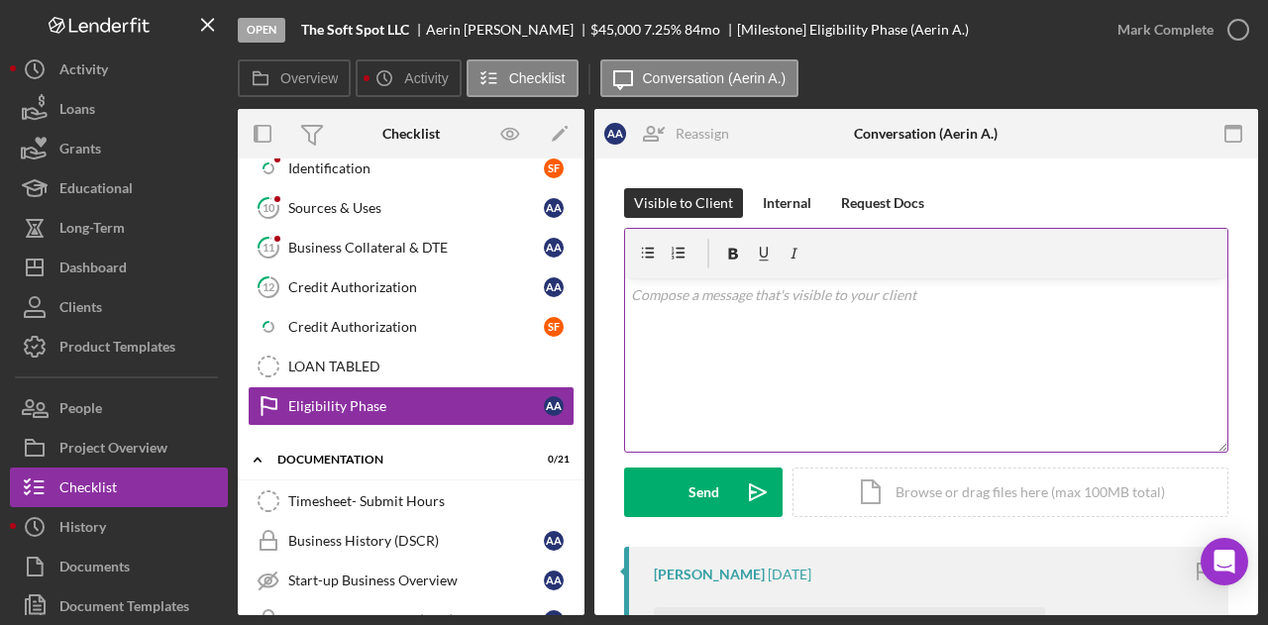
click at [761, 311] on div "v Color teal Color pink Remove color Add row above Add row below Add column bef…" at bounding box center [926, 364] width 602 height 173
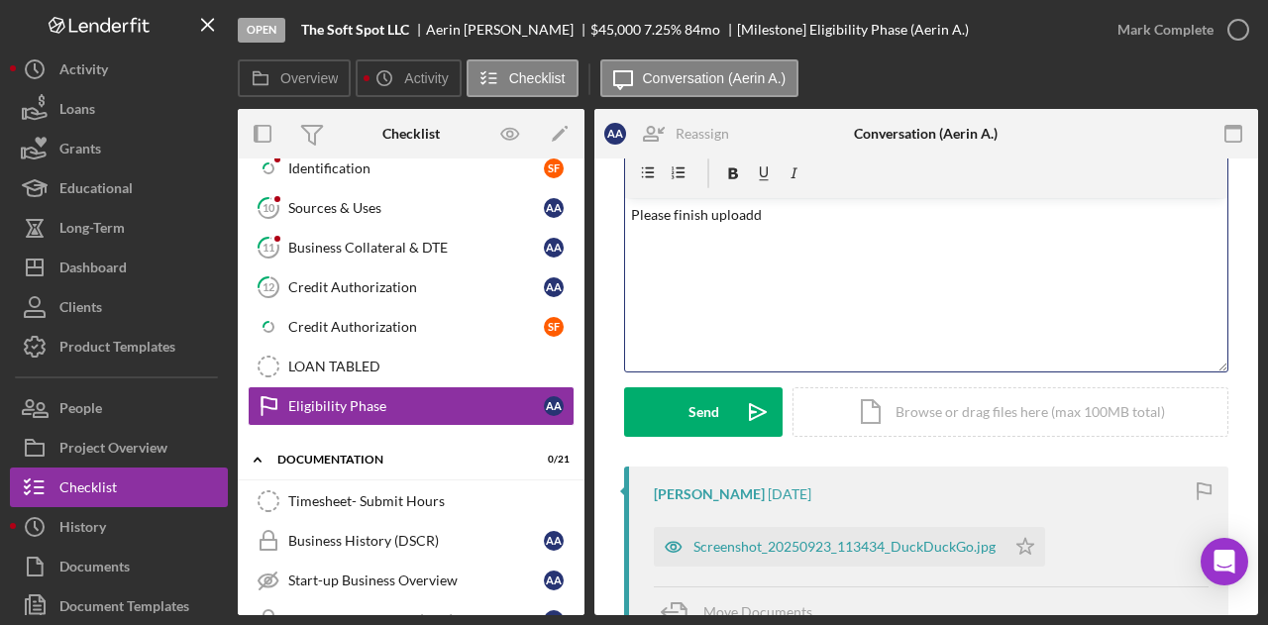
scroll to position [99, 0]
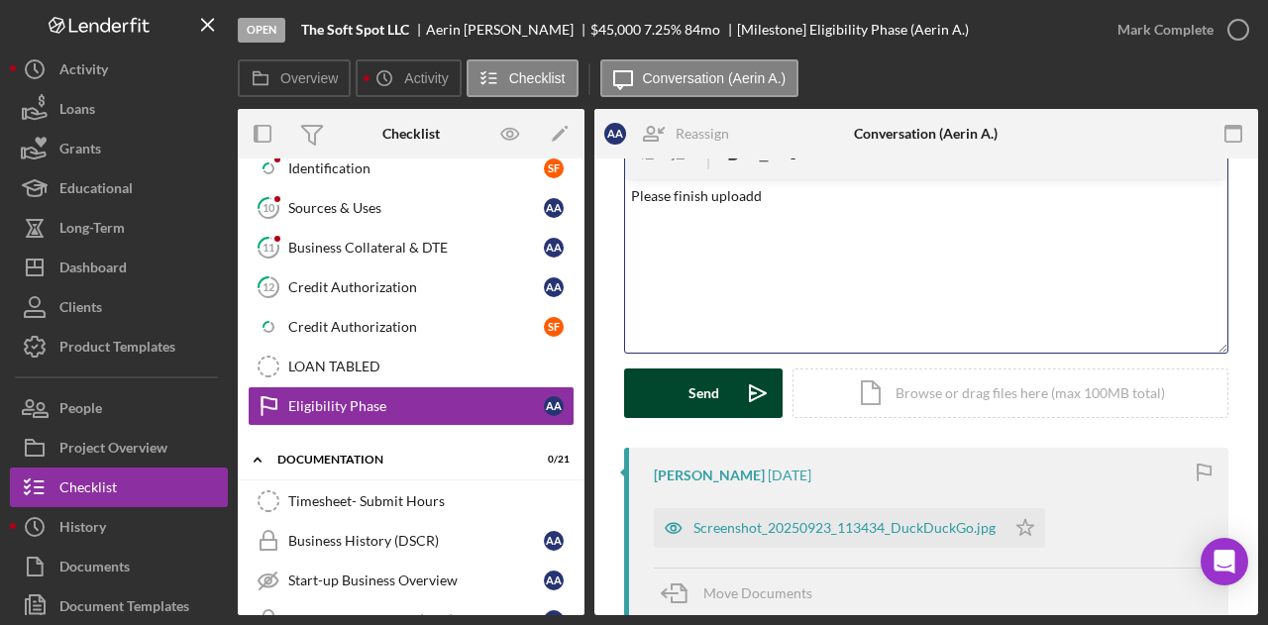
click at [731, 404] on button "Send Icon/icon-invite-send" at bounding box center [703, 393] width 158 height 50
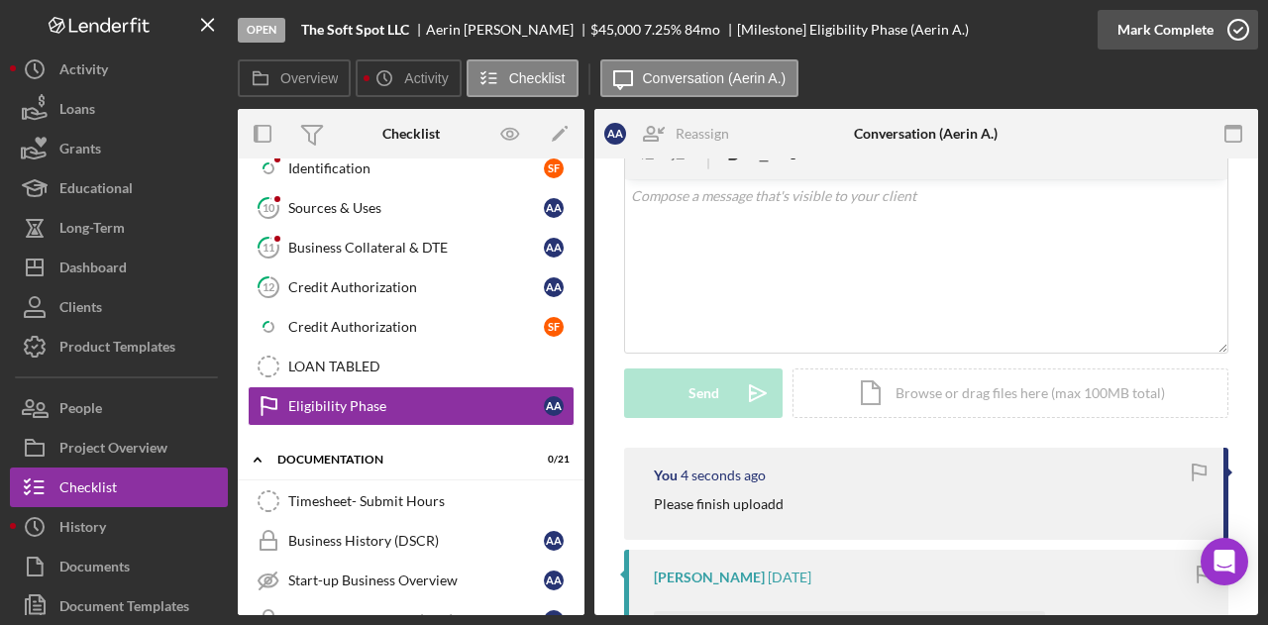
click at [1173, 9] on div "Mark Complete" at bounding box center [1177, 29] width 160 height 59
click at [1175, 31] on div "Mark Complete" at bounding box center [1165, 30] width 96 height 40
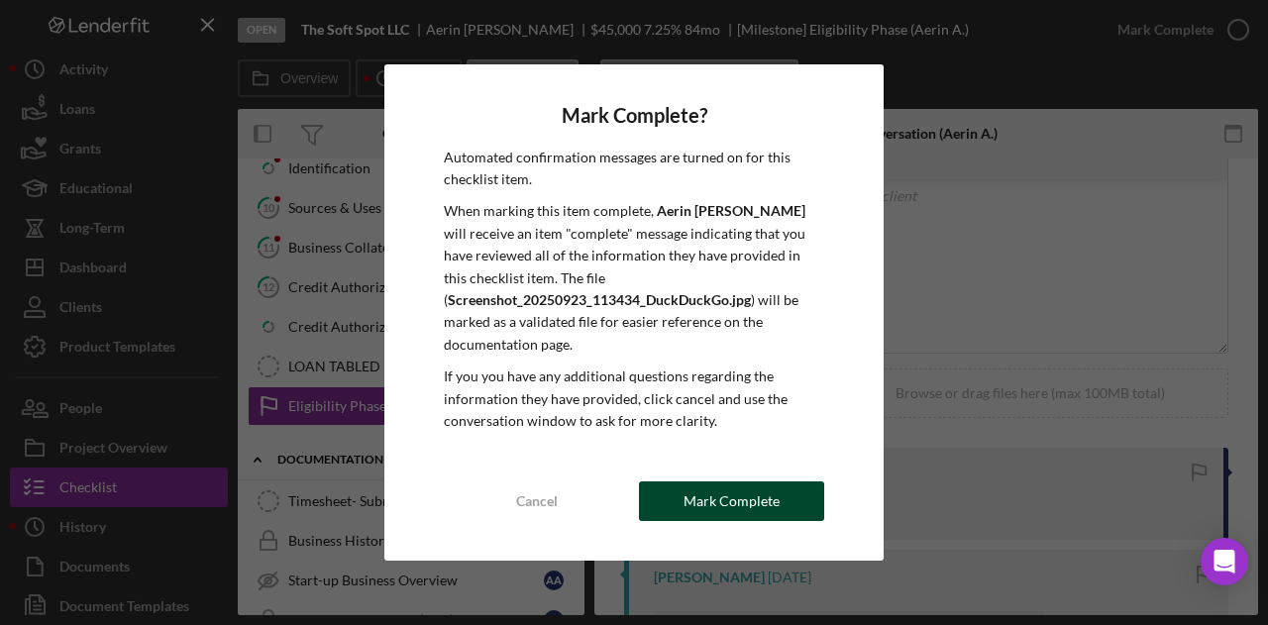
click at [762, 495] on div "Mark Complete" at bounding box center [731, 501] width 96 height 40
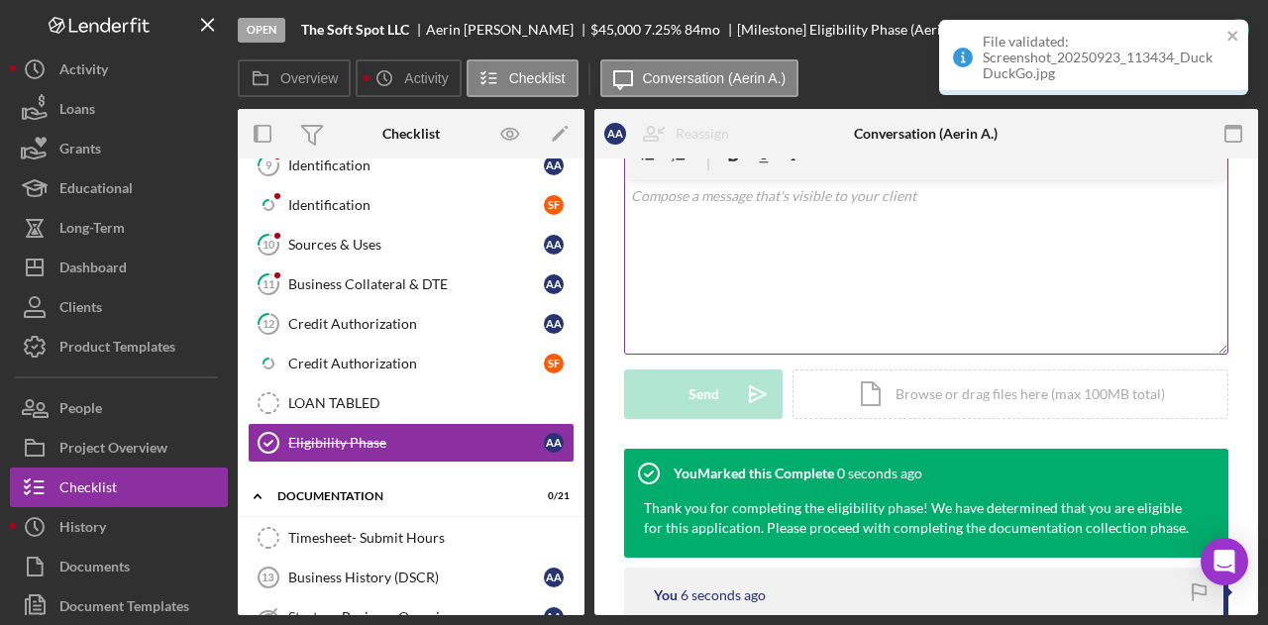
scroll to position [758, 0]
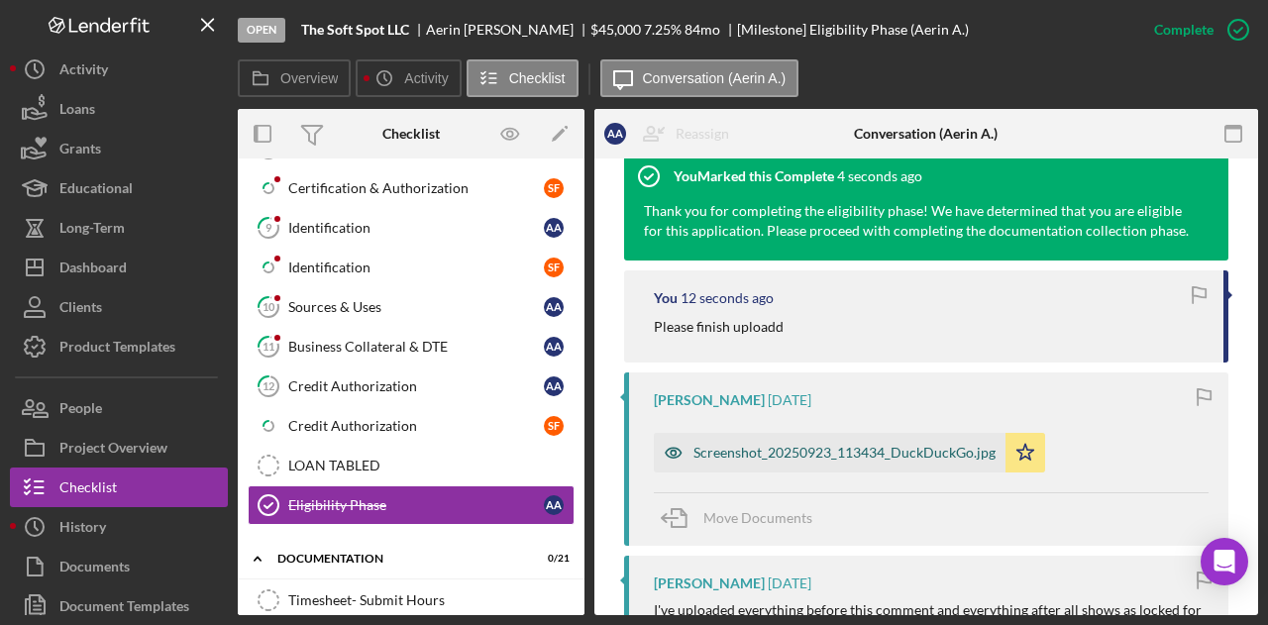
click at [741, 456] on div "Screenshot_20250923_113434_DuckDuckGo.jpg" at bounding box center [844, 453] width 302 height 16
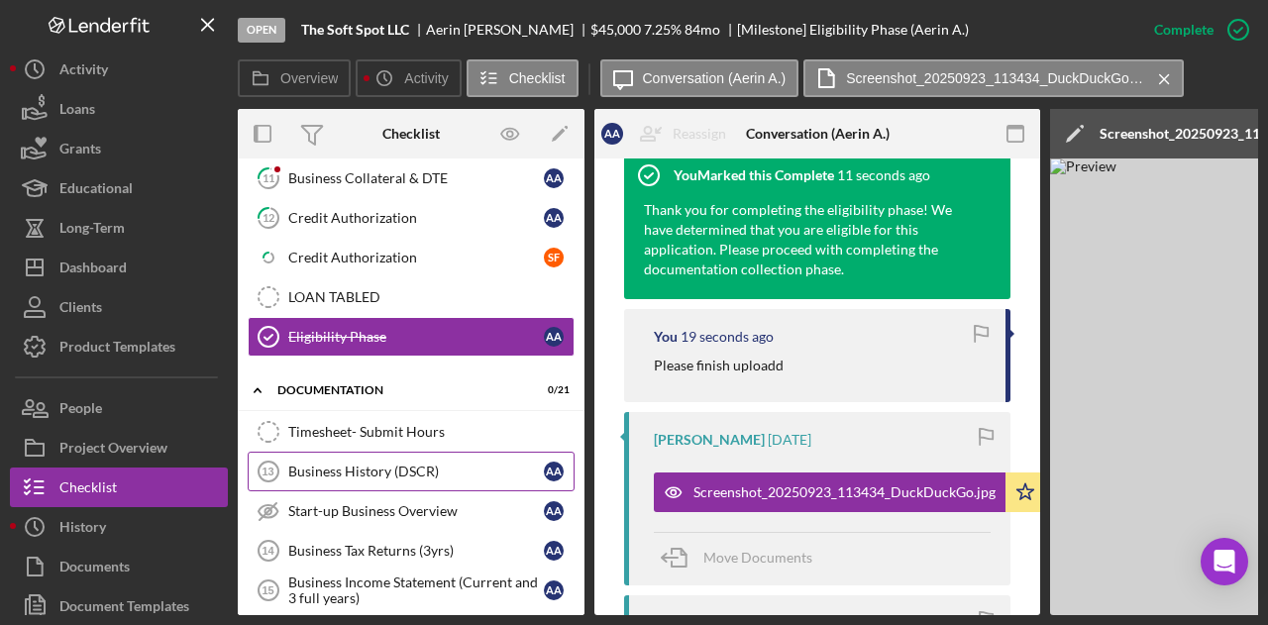
scroll to position [956, 0]
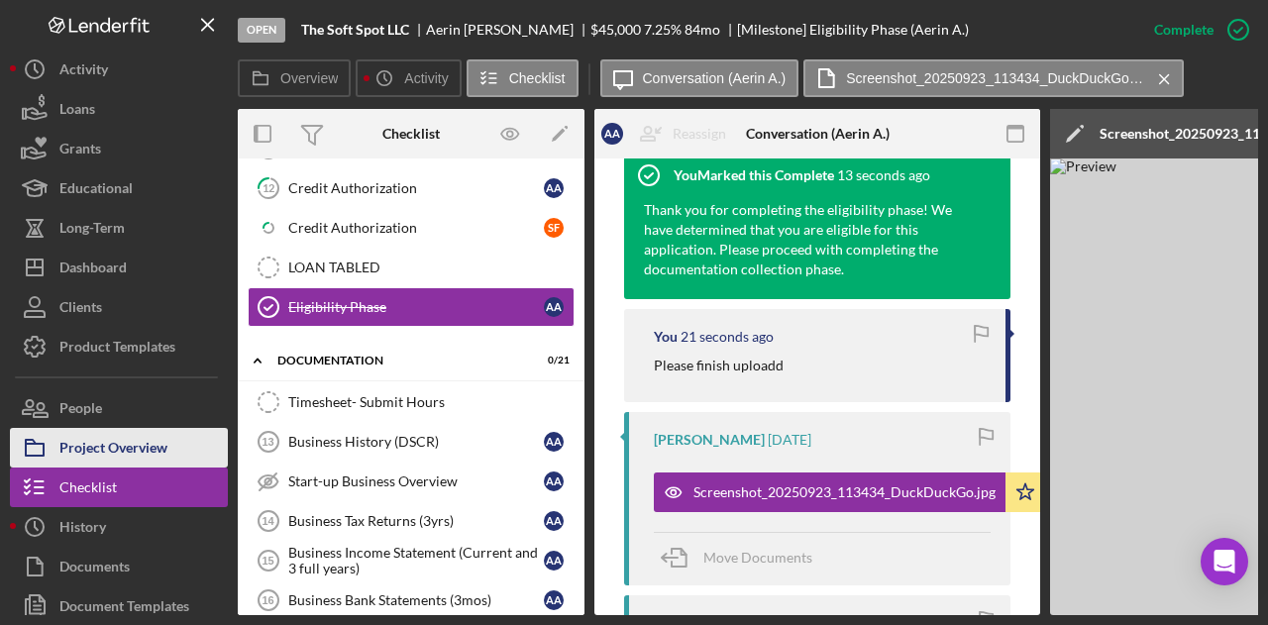
click at [115, 445] on div "Project Overview" at bounding box center [113, 450] width 108 height 45
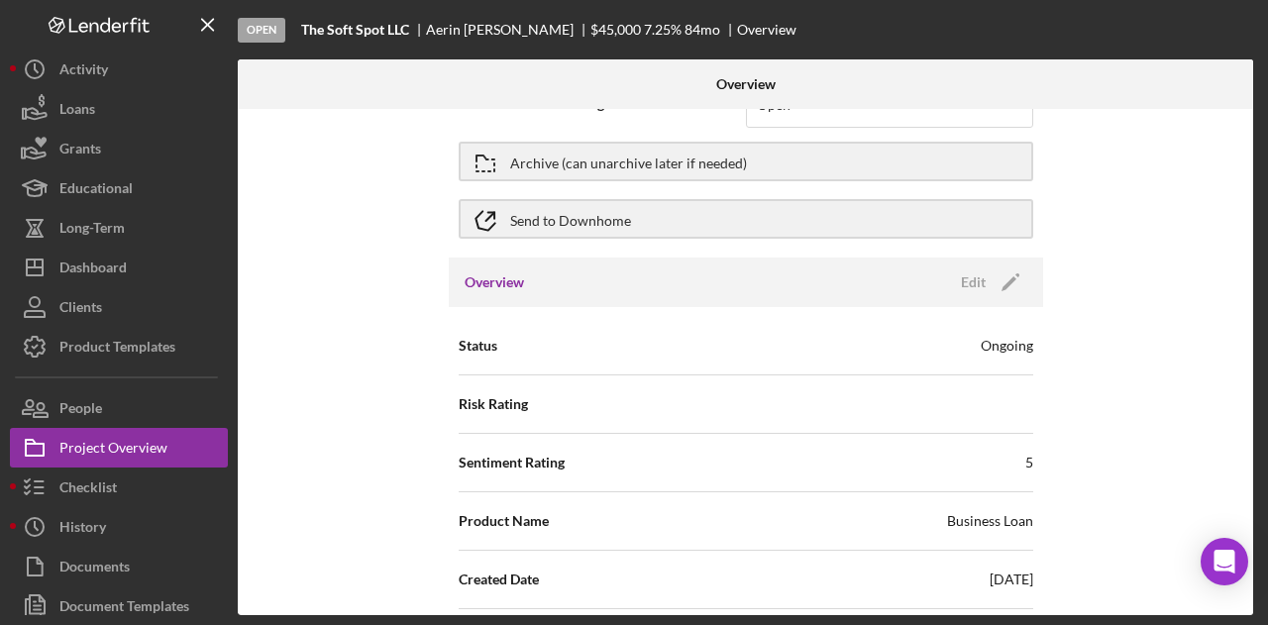
scroll to position [198, 0]
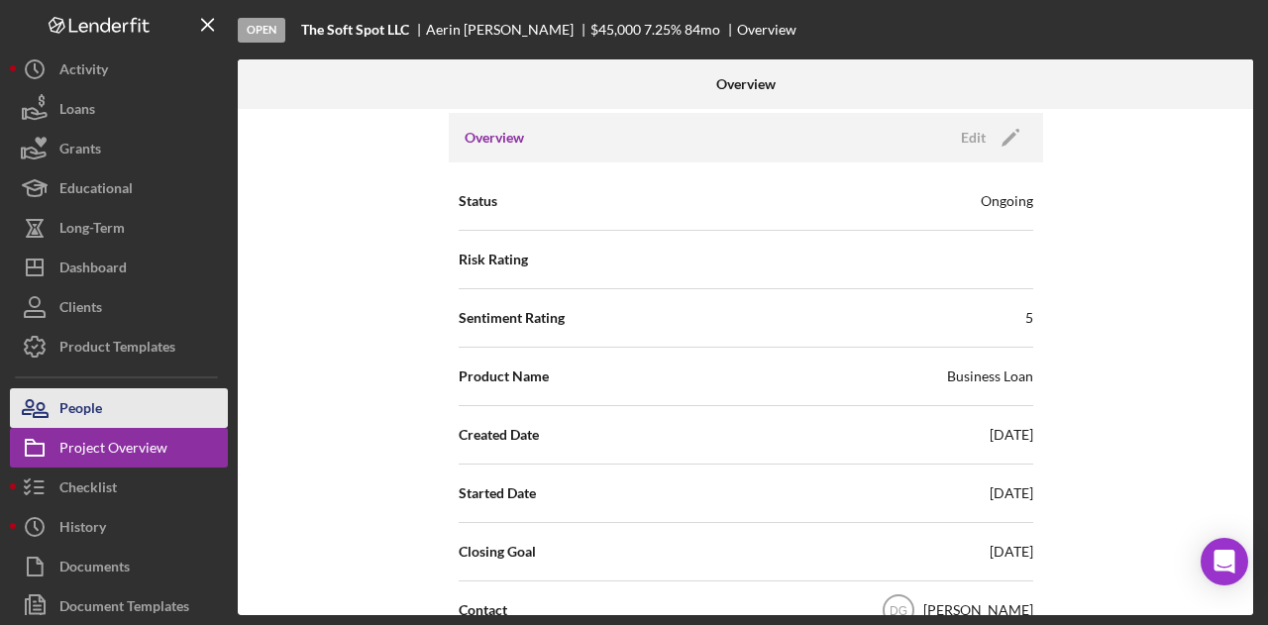
click at [128, 406] on button "People" at bounding box center [119, 408] width 218 height 40
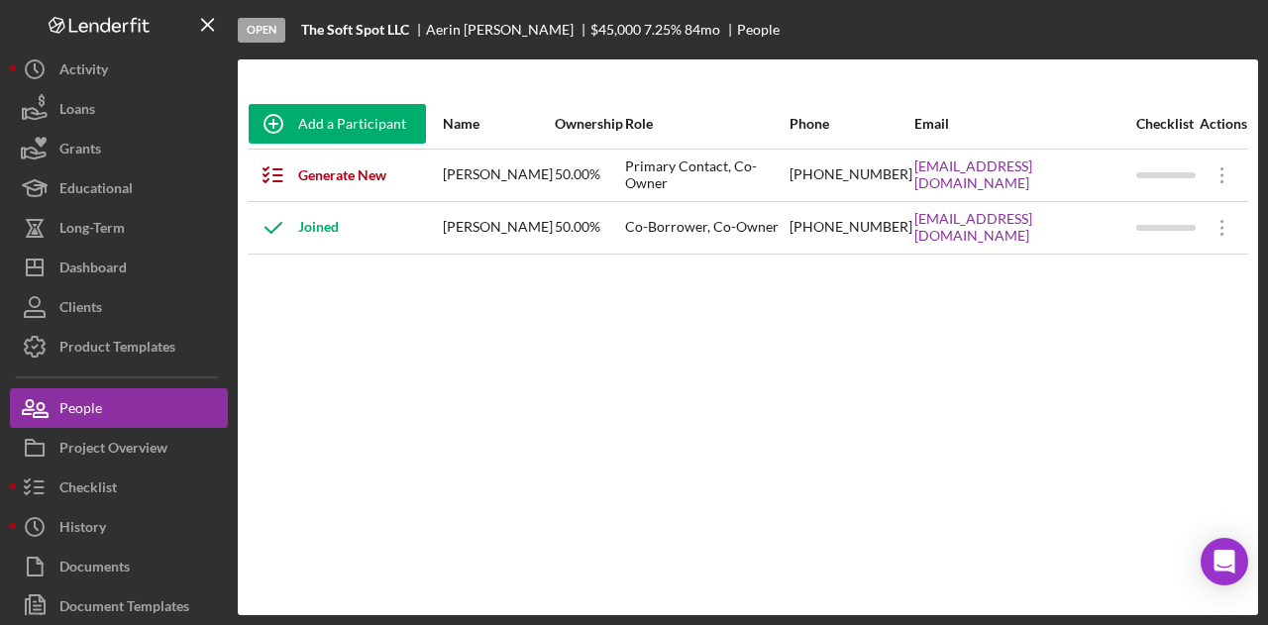
click at [586, 348] on div "Add a Participant Name Ownership Role Phone Email Checklist Actions Generate Ne…" at bounding box center [748, 337] width 1020 height 476
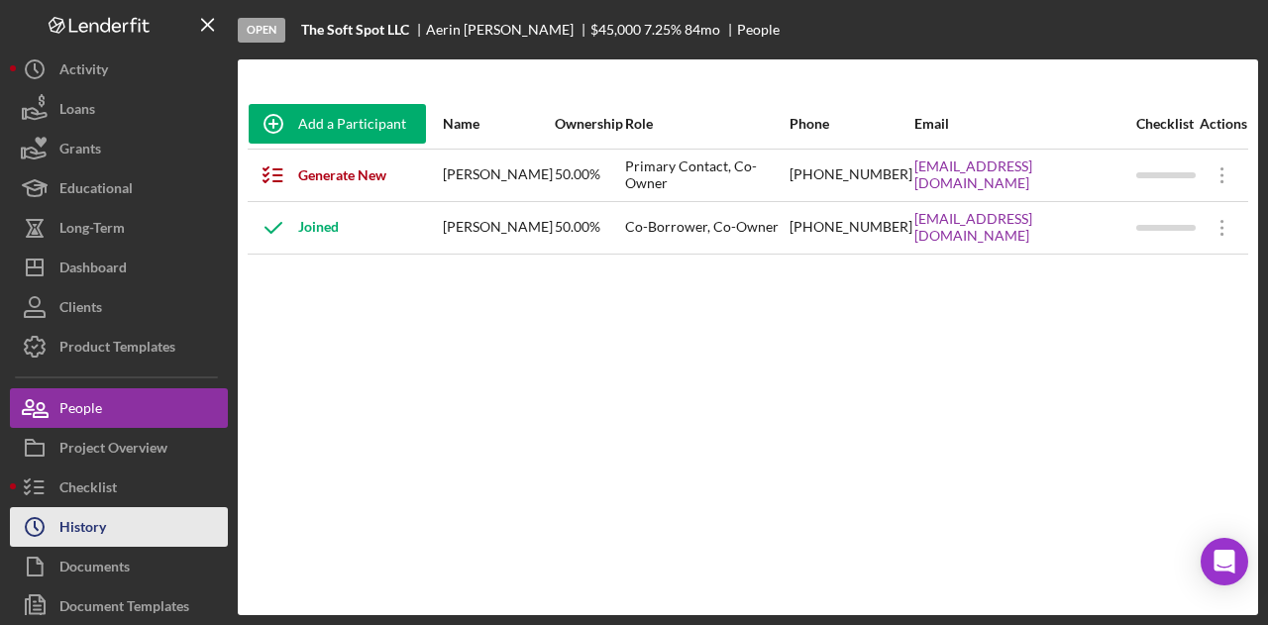
click at [63, 522] on div "History" at bounding box center [82, 529] width 47 height 45
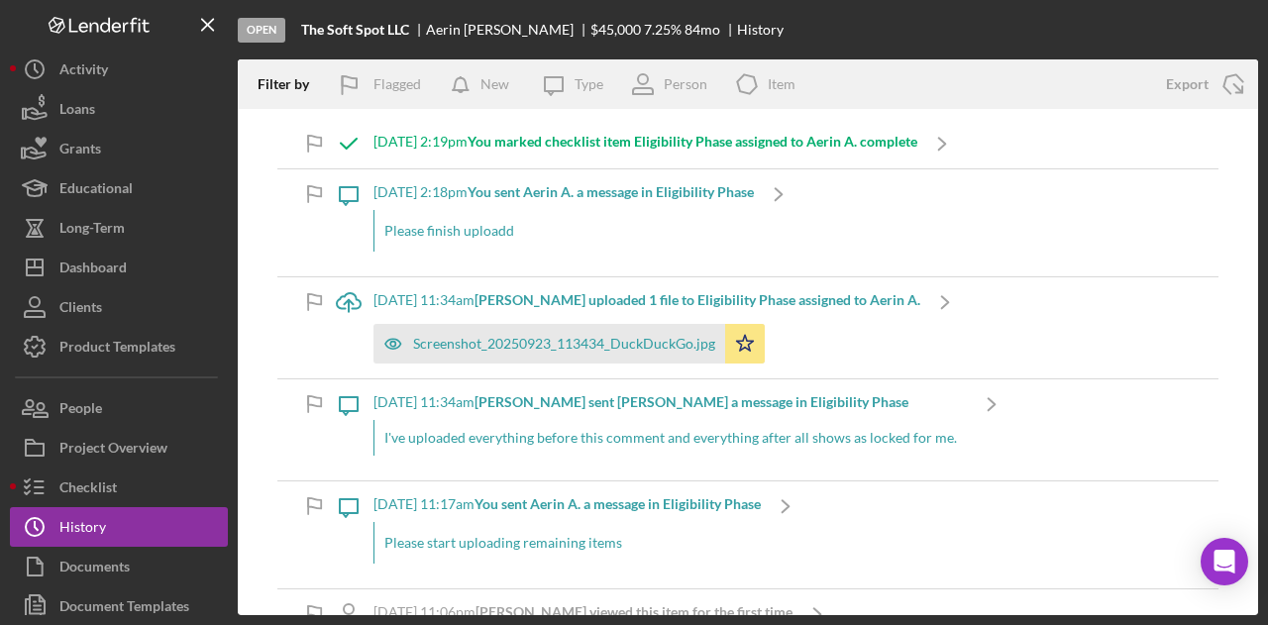
drag, startPoint x: 972, startPoint y: 222, endPoint x: 1092, endPoint y: 159, distance: 136.0
click at [977, 222] on div "Icon/Message [DATE] 2:18pm You sent Aerin A. a message in Eligibility Phase Ple…" at bounding box center [747, 222] width 941 height 107
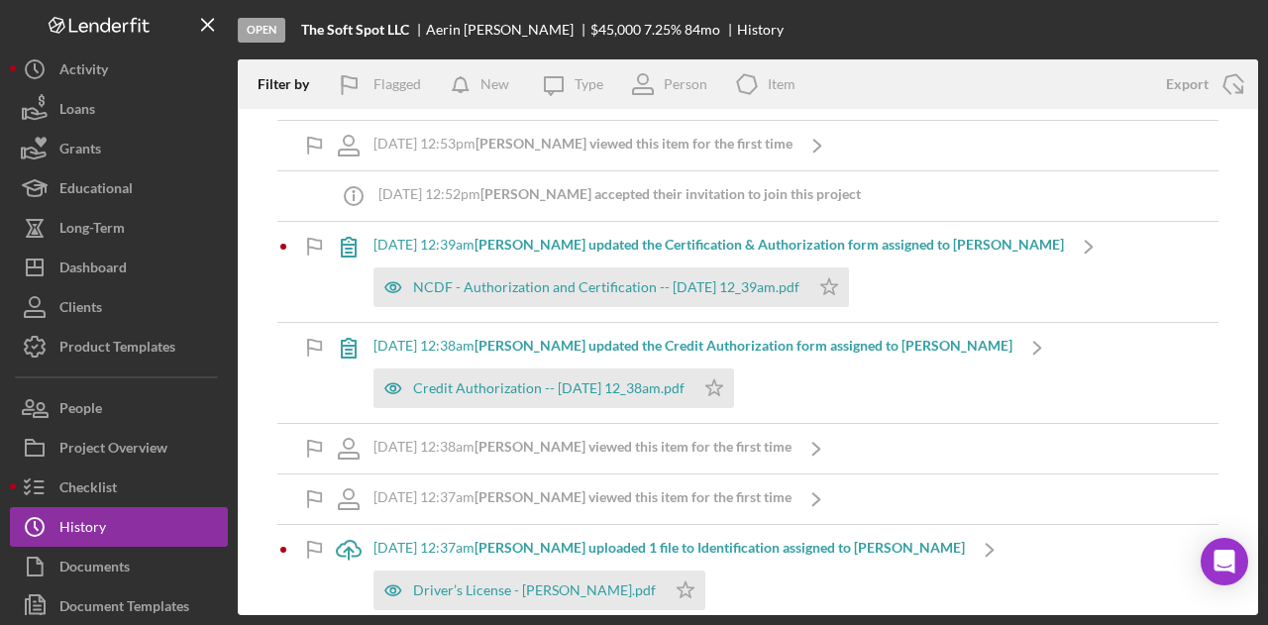
scroll to position [2993, 0]
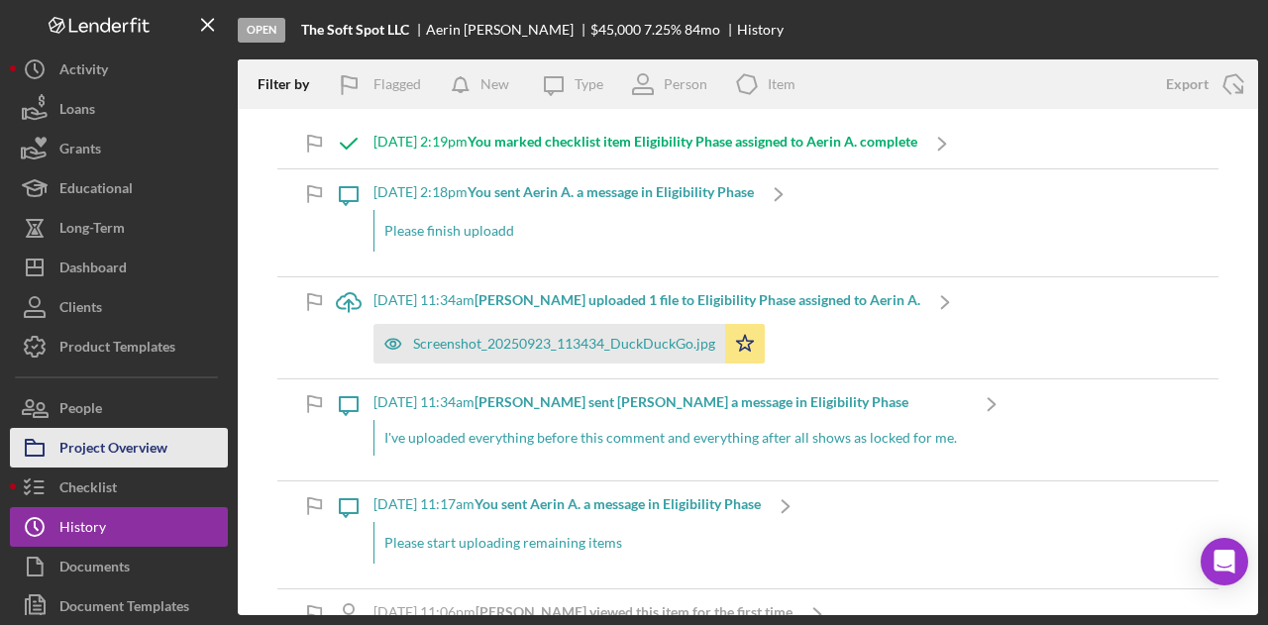
click at [105, 455] on div "Project Overview" at bounding box center [113, 450] width 108 height 45
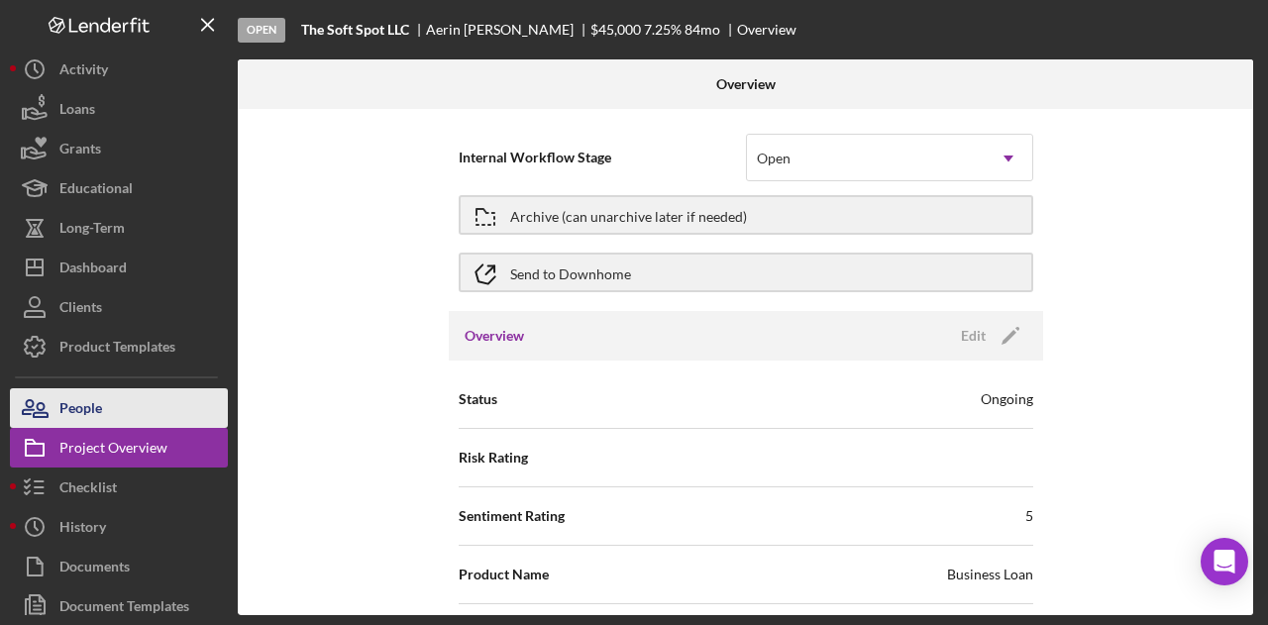
click at [131, 411] on button "People" at bounding box center [119, 408] width 218 height 40
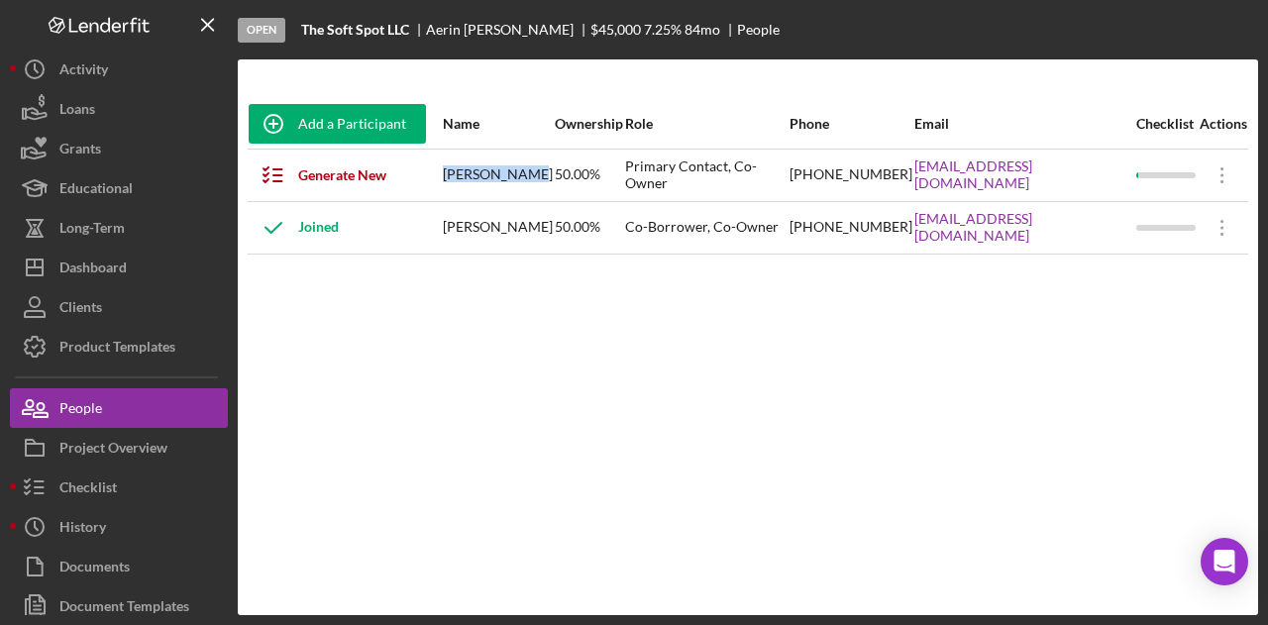
drag, startPoint x: 541, startPoint y: 173, endPoint x: 465, endPoint y: 174, distance: 76.3
click at [465, 174] on div "[PERSON_NAME]" at bounding box center [498, 176] width 110 height 50
copy div "[PERSON_NAME]"
drag, startPoint x: 1113, startPoint y: 173, endPoint x: 944, endPoint y: 171, distance: 169.4
click at [944, 171] on div "[EMAIL_ADDRESS][DOMAIN_NAME]" at bounding box center [1024, 176] width 220 height 50
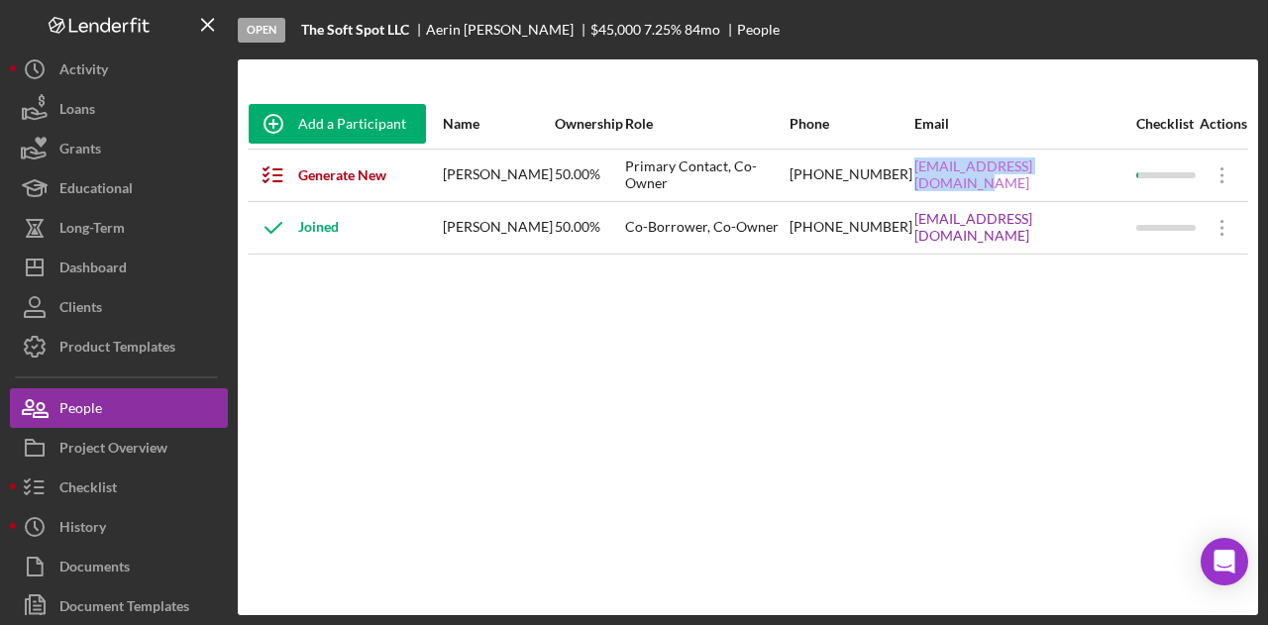
copy link "[EMAIL_ADDRESS][DOMAIN_NAME]"
click at [1232, 463] on div "Add a Participant Name Ownership Role Phone Email Checklist Actions Generate Ne…" at bounding box center [748, 337] width 1020 height 476
